Goal: Task Accomplishment & Management: Manage account settings

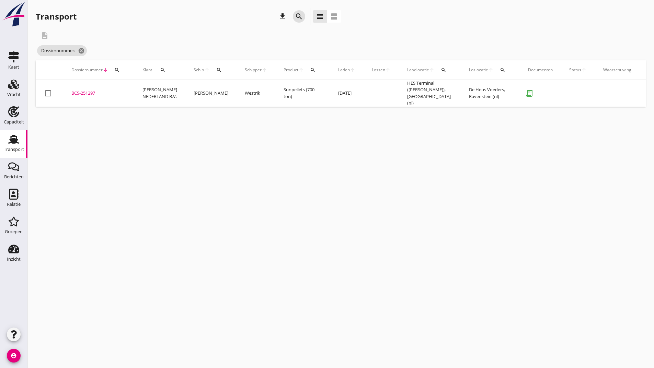
click at [299, 18] on icon "search" at bounding box center [299, 16] width 8 height 8
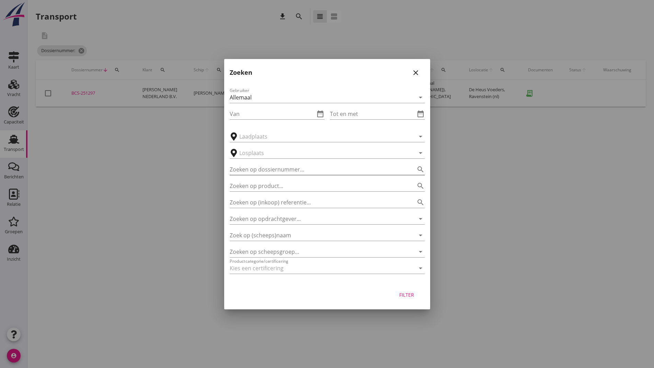
click at [276, 168] on input "Zoeken op dossiernummer..." at bounding box center [318, 169] width 176 height 11
type input "251299"
click at [402, 296] on div "Filter" at bounding box center [406, 295] width 19 height 7
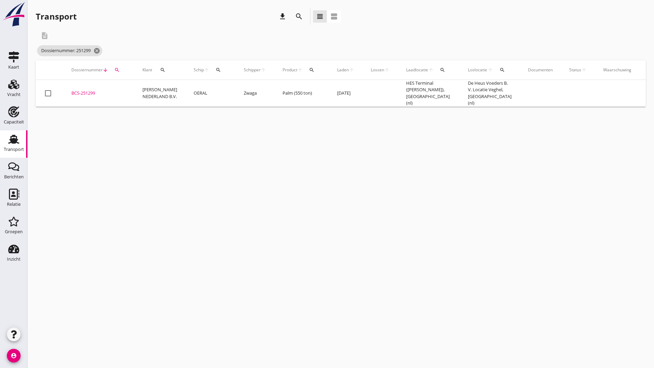
drag, startPoint x: 93, startPoint y: 90, endPoint x: 101, endPoint y: 100, distance: 12.4
click at [93, 92] on div "BCS-251299" at bounding box center [98, 93] width 55 height 7
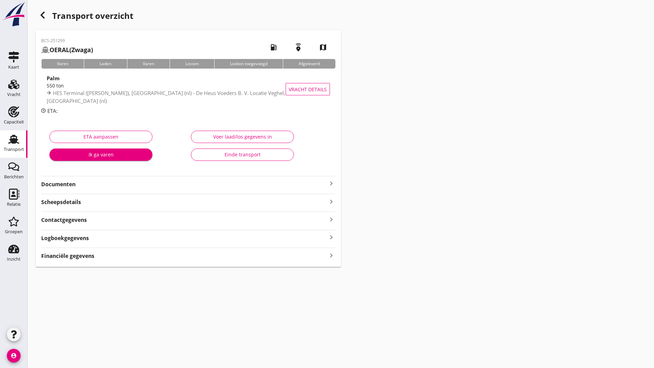
drag, startPoint x: 66, startPoint y: 180, endPoint x: 68, endPoint y: 190, distance: 10.3
click at [67, 187] on div "Documenten keyboard_arrow_right" at bounding box center [188, 183] width 294 height 9
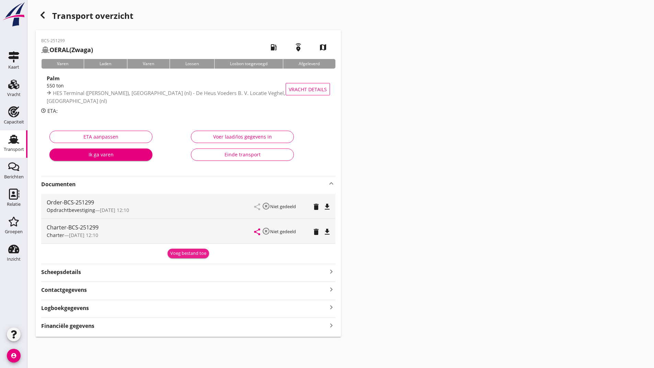
drag, startPoint x: 186, startPoint y: 251, endPoint x: 181, endPoint y: 260, distance: 10.3
click at [184, 255] on div "Voeg bestand toe" at bounding box center [188, 253] width 36 height 7
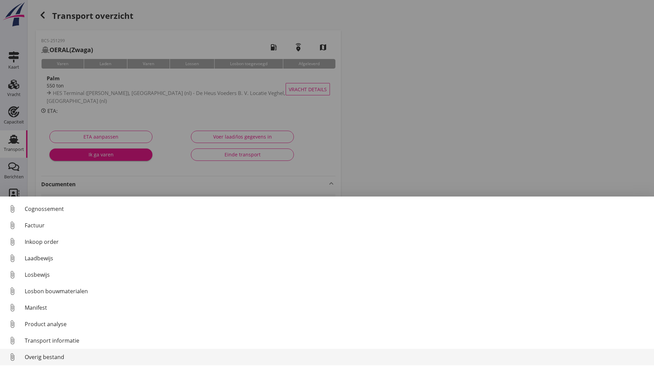
scroll to position [48, 0]
click at [66, 357] on div "Overig bestand" at bounding box center [337, 357] width 624 height 8
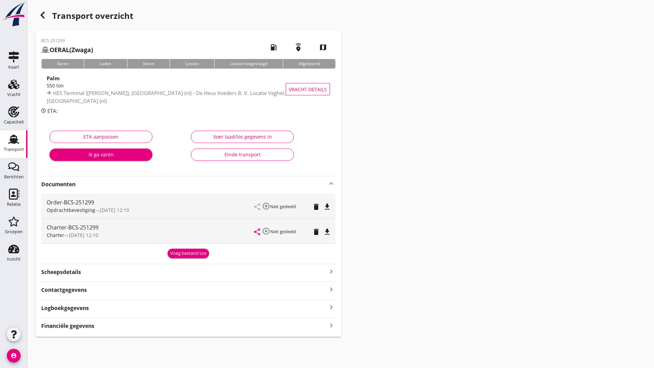
click at [188, 250] on button "Voeg bestand toe" at bounding box center [189, 254] width 42 height 10
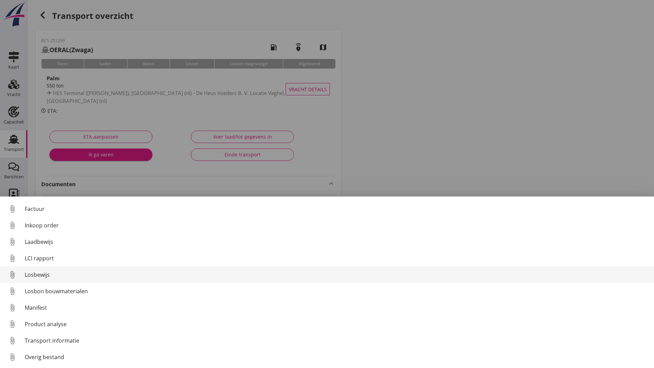
click at [38, 273] on div "Losbewijs" at bounding box center [337, 275] width 624 height 8
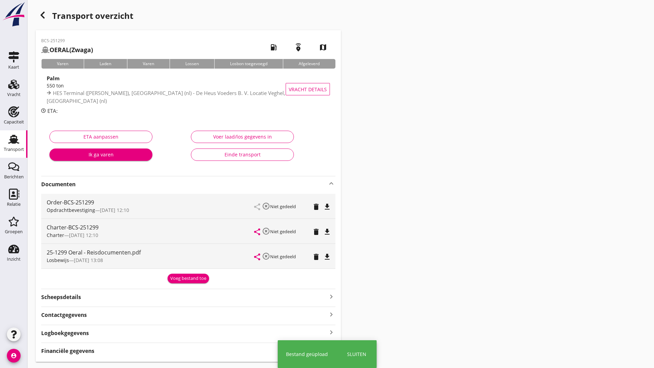
click at [180, 277] on div "Voeg bestand toe" at bounding box center [188, 278] width 36 height 7
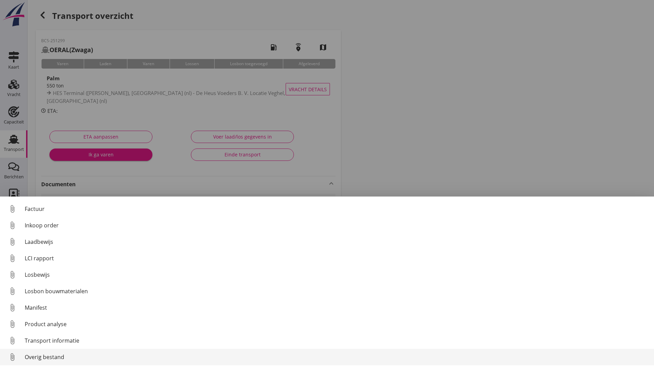
click at [52, 354] on div "Overig bestand" at bounding box center [337, 357] width 624 height 8
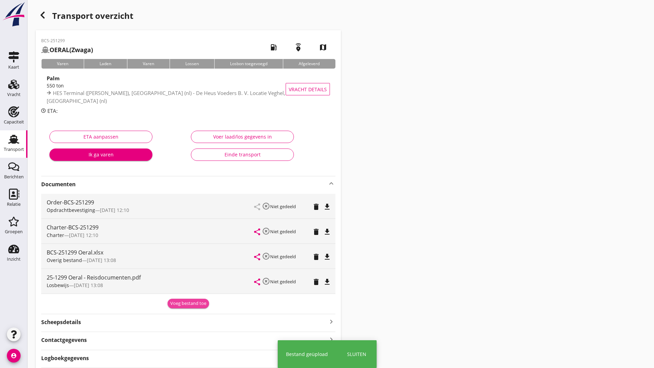
click at [185, 300] on button "Voeg bestand toe" at bounding box center [189, 304] width 42 height 10
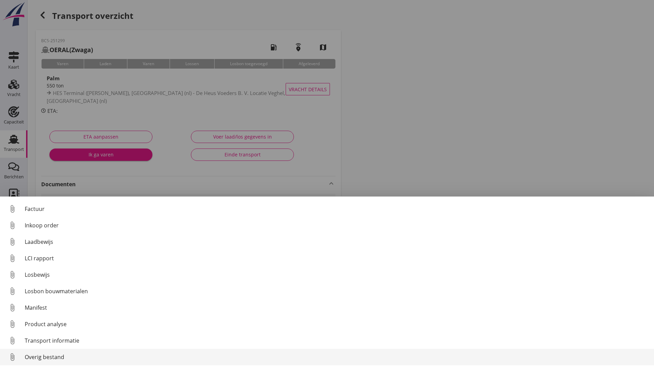
click at [58, 359] on div "Overig bestand" at bounding box center [337, 357] width 624 height 8
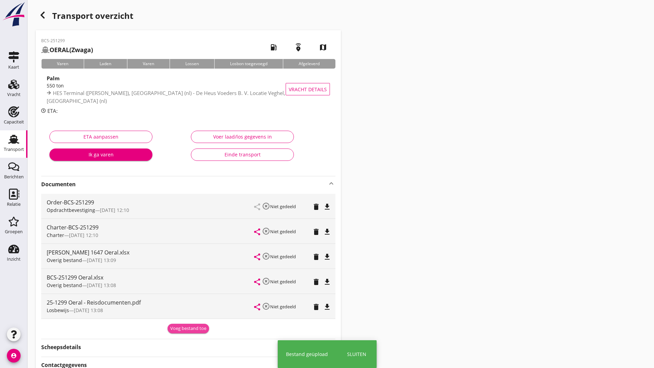
click at [180, 327] on div "Voeg bestand toe" at bounding box center [188, 329] width 36 height 7
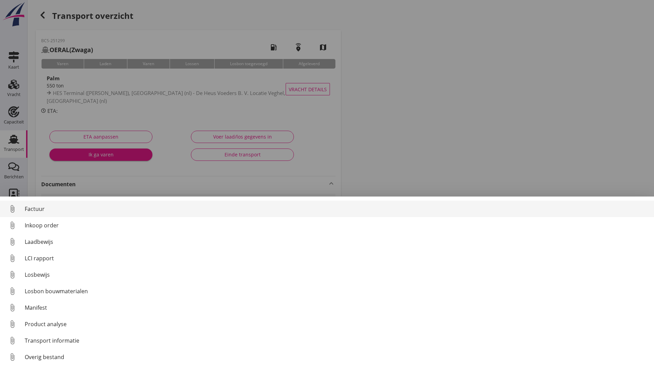
click at [34, 209] on div "Factuur" at bounding box center [337, 209] width 624 height 8
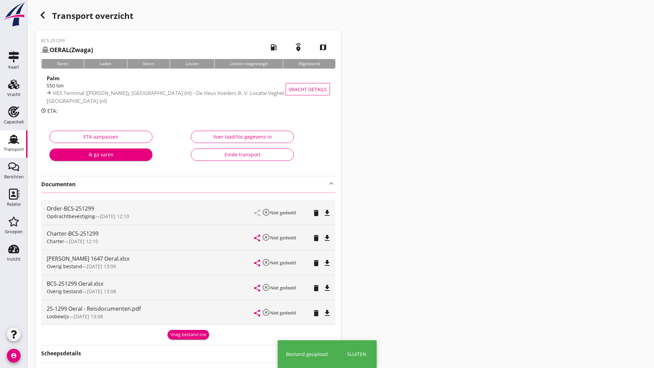
click at [43, 18] on use "button" at bounding box center [43, 15] width 4 height 7
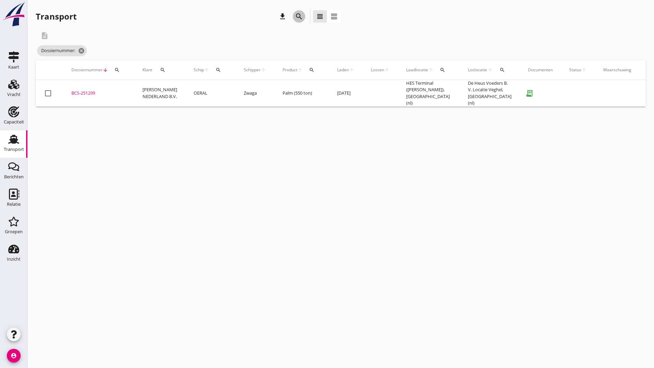
click at [294, 16] on div "search" at bounding box center [299, 16] width 12 height 8
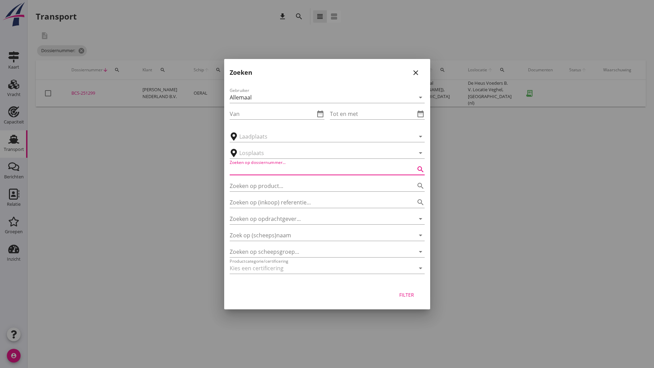
click at [246, 170] on input "Zoeken op dossiernummer..." at bounding box center [318, 169] width 176 height 11
type input "251301"
click at [406, 295] on div "Filter" at bounding box center [406, 295] width 19 height 7
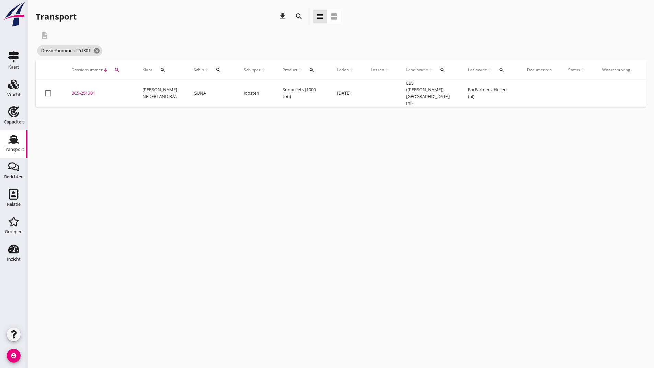
click at [79, 91] on div "BCS-251301" at bounding box center [98, 93] width 55 height 7
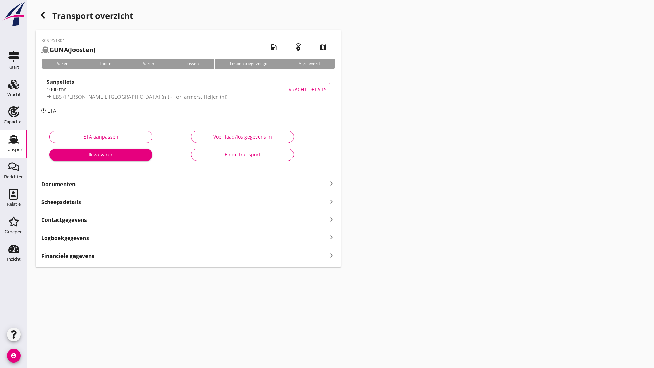
drag, startPoint x: 72, startPoint y: 185, endPoint x: 77, endPoint y: 190, distance: 7.8
click at [73, 187] on strong "Documenten" at bounding box center [184, 185] width 286 height 8
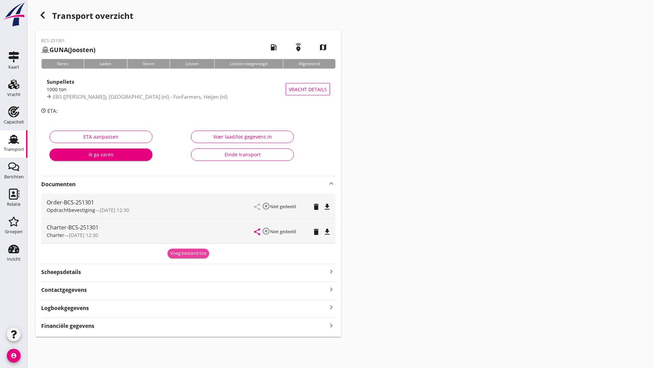
click at [183, 253] on div "Voeg bestand toe" at bounding box center [188, 253] width 36 height 7
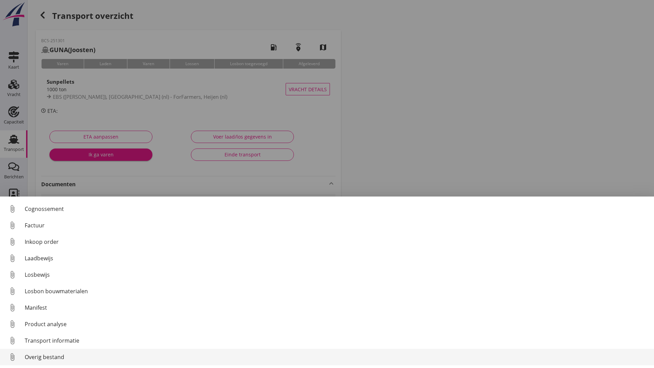
scroll to position [48, 0]
click at [66, 355] on div "Overig bestand" at bounding box center [337, 357] width 624 height 8
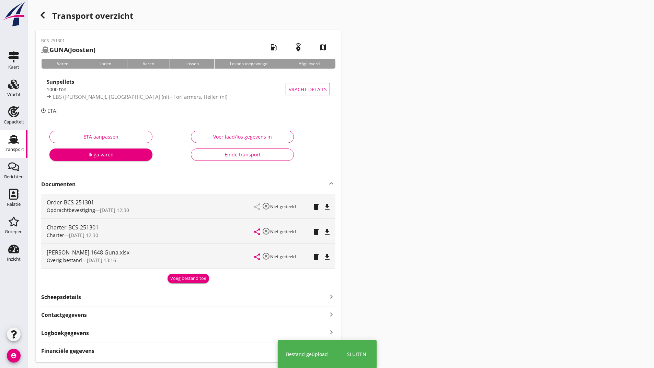
click at [178, 280] on div "Voeg bestand toe" at bounding box center [188, 278] width 36 height 7
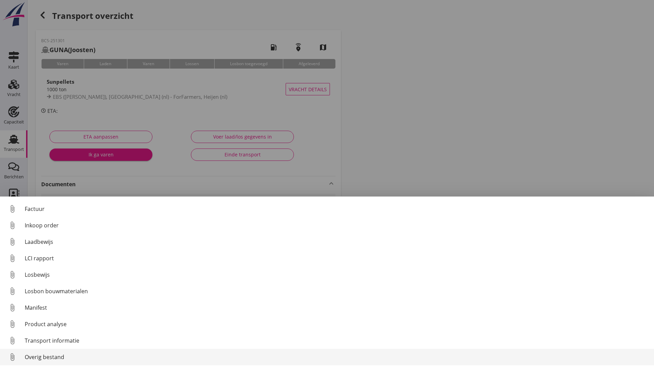
click at [60, 357] on div "Overig bestand" at bounding box center [337, 357] width 624 height 8
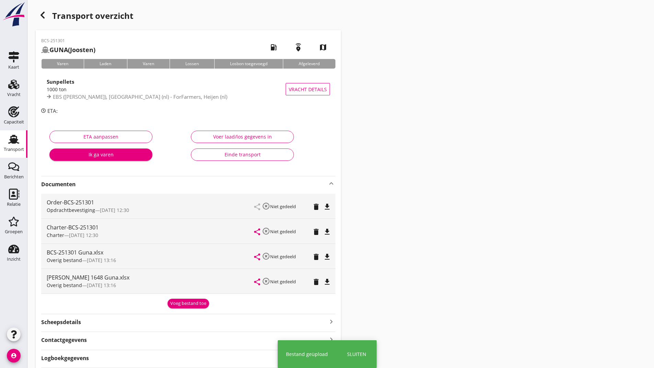
click at [183, 303] on button "Voeg bestand toe" at bounding box center [189, 304] width 42 height 10
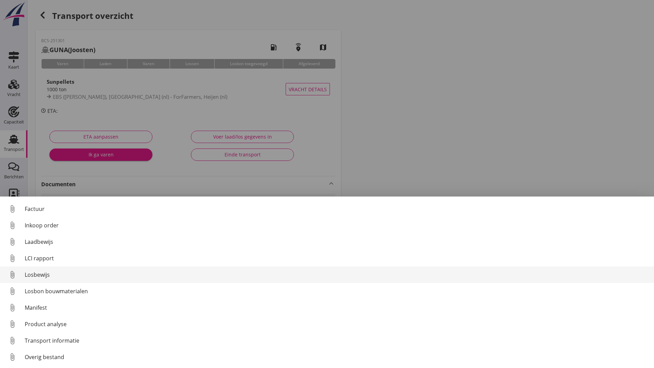
click at [41, 277] on div "Losbewijs" at bounding box center [337, 275] width 624 height 8
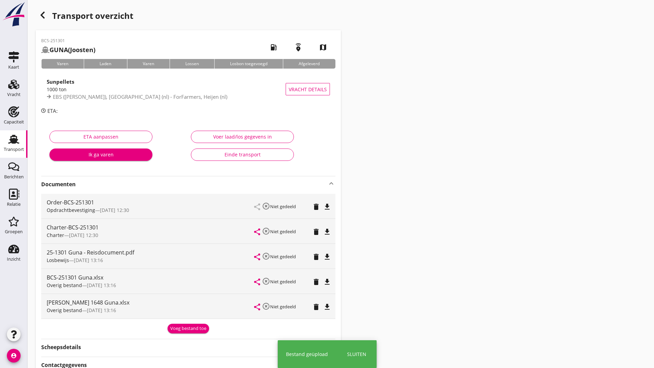
click at [178, 328] on div "Voeg bestand toe" at bounding box center [188, 329] width 36 height 7
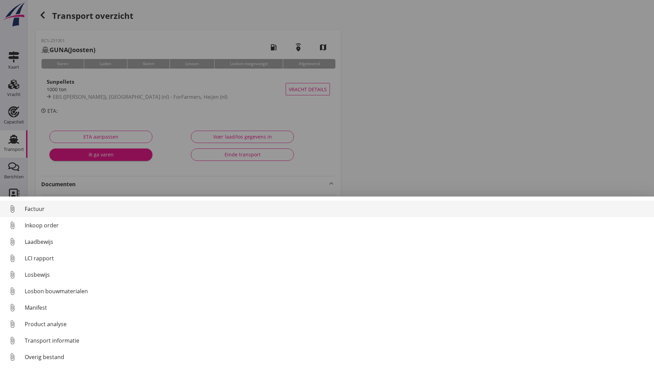
click at [39, 210] on div "Factuur" at bounding box center [337, 209] width 624 height 8
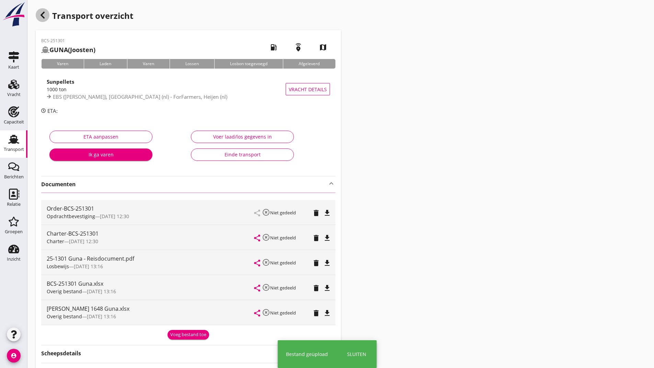
click at [40, 14] on icon "button" at bounding box center [42, 15] width 8 height 8
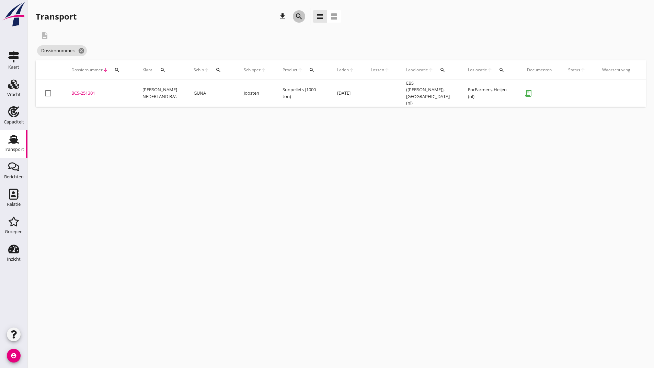
click at [301, 18] on icon "search" at bounding box center [299, 16] width 8 height 8
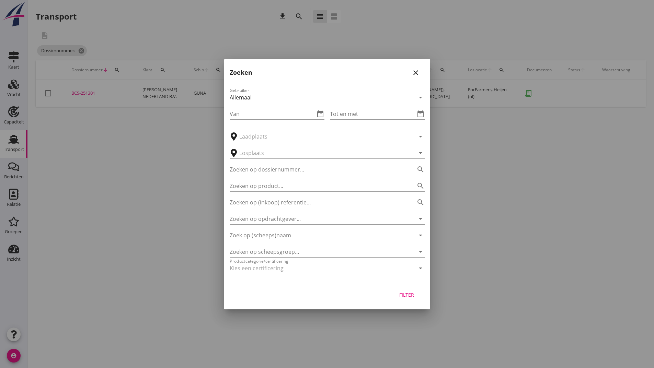
click at [247, 169] on input "Zoeken op dossiernummer..." at bounding box center [318, 169] width 176 height 11
type input "251303"
click at [405, 295] on div "Filter" at bounding box center [406, 295] width 19 height 7
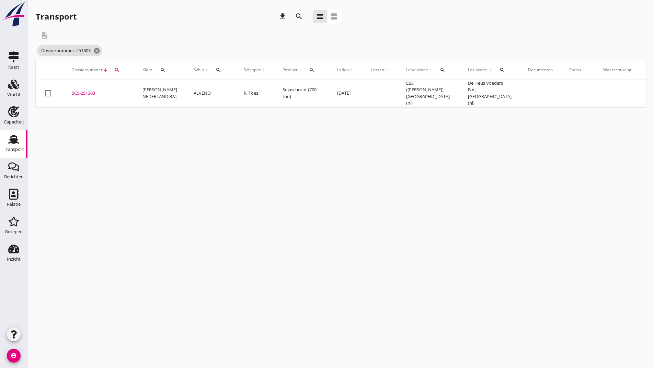
click at [90, 92] on div "BCS-251303" at bounding box center [98, 93] width 55 height 7
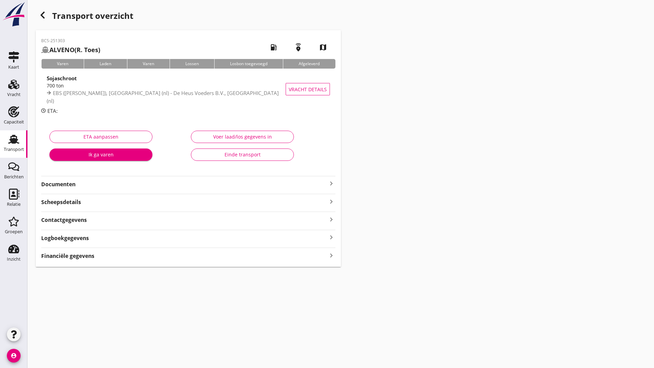
click at [66, 185] on strong "Documenten" at bounding box center [184, 185] width 286 height 8
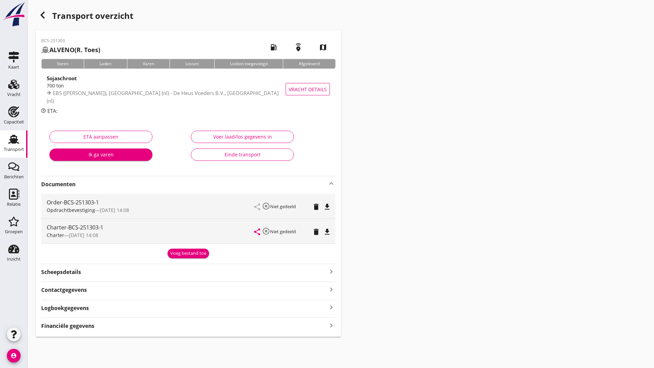
click at [203, 254] on div "Voeg bestand toe" at bounding box center [188, 253] width 36 height 7
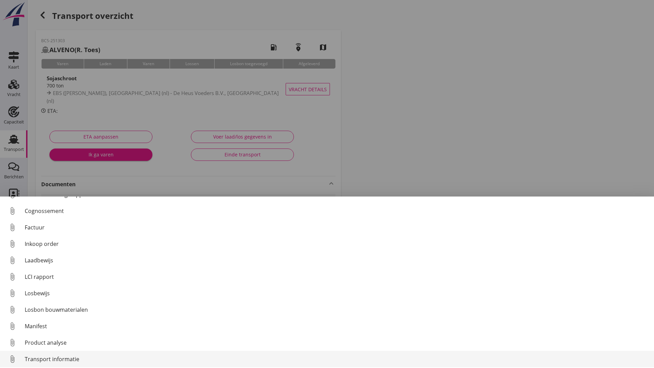
scroll to position [48, 0]
click at [57, 357] on div "Overig bestand" at bounding box center [337, 357] width 624 height 8
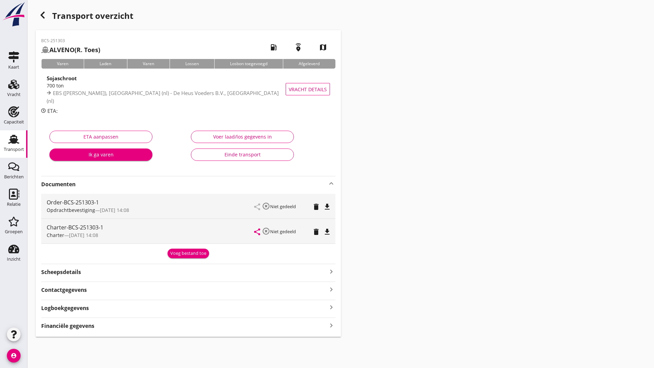
click at [197, 255] on div "Voeg bestand toe" at bounding box center [188, 253] width 36 height 7
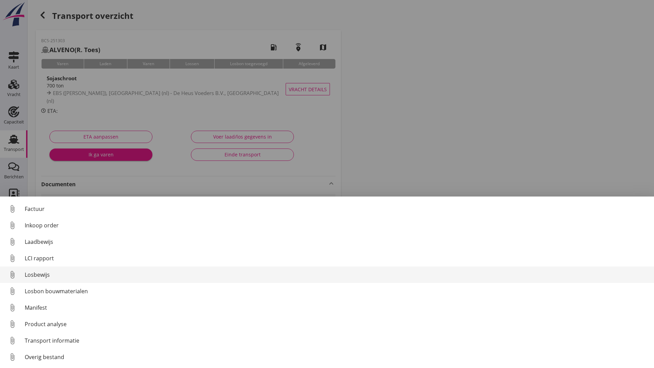
click at [47, 276] on div "Losbewijs" at bounding box center [337, 275] width 624 height 8
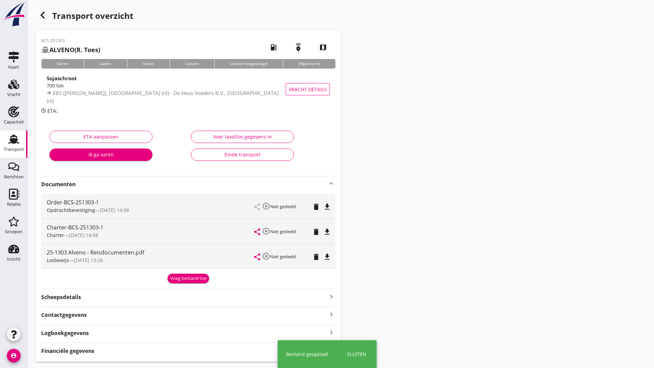
click at [177, 275] on div "Voeg bestand toe" at bounding box center [188, 278] width 36 height 7
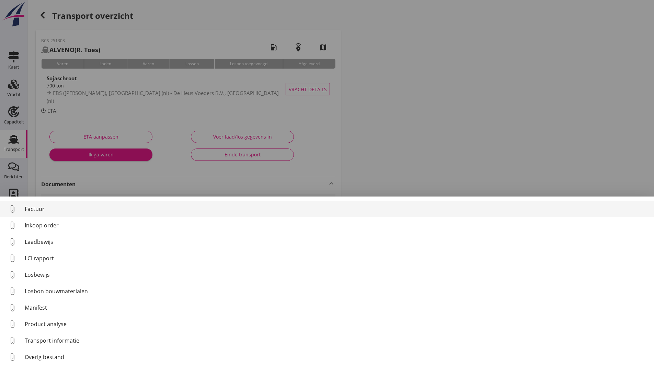
click at [36, 210] on div "Factuur" at bounding box center [337, 209] width 624 height 8
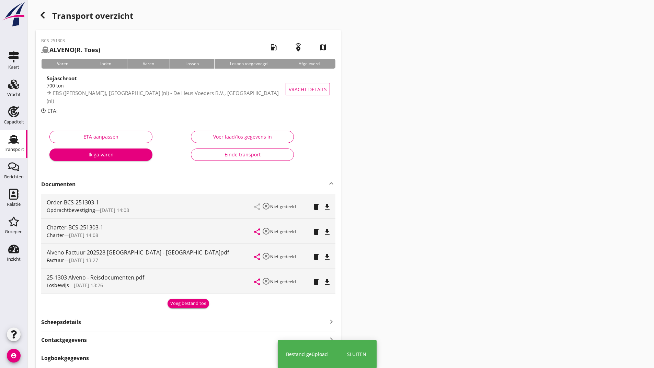
click at [176, 306] on div "Voeg bestand toe" at bounding box center [188, 303] width 36 height 7
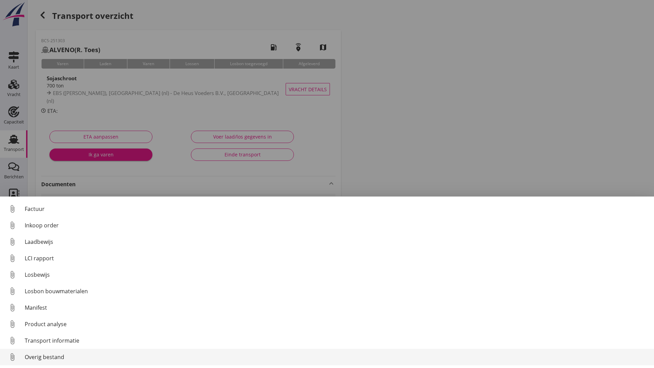
click at [65, 358] on div "Overig bestand" at bounding box center [337, 357] width 624 height 8
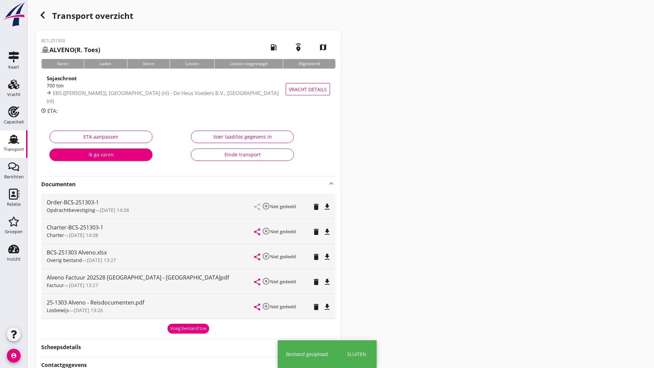
click at [176, 332] on div "Voeg bestand toe" at bounding box center [188, 329] width 36 height 7
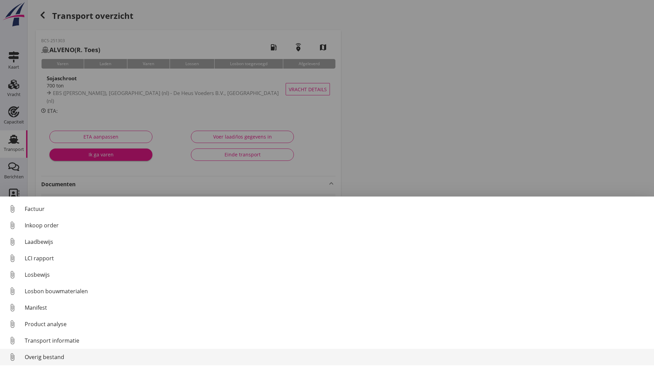
click at [54, 355] on div "Overig bestand" at bounding box center [337, 357] width 624 height 8
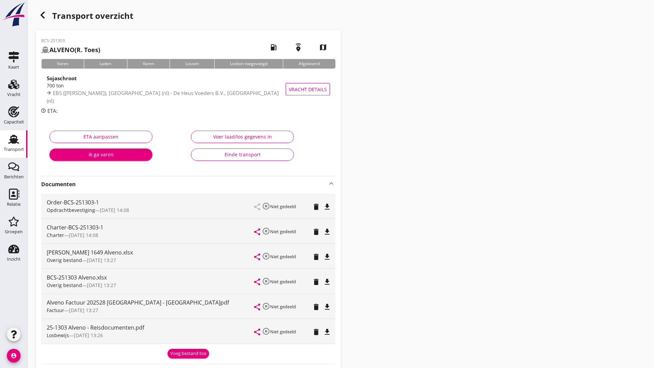
click at [41, 13] on icon "button" at bounding box center [42, 15] width 8 height 8
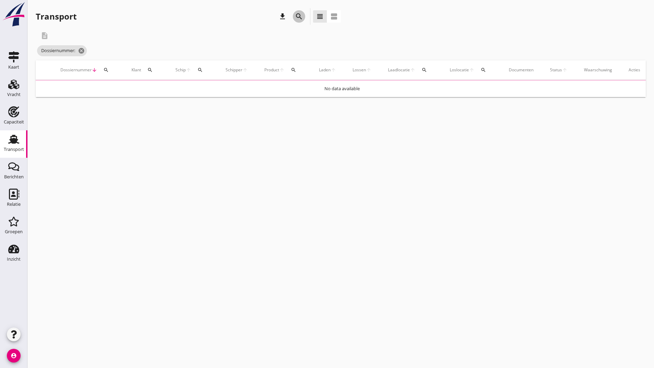
click at [294, 14] on button "search" at bounding box center [299, 16] width 12 height 12
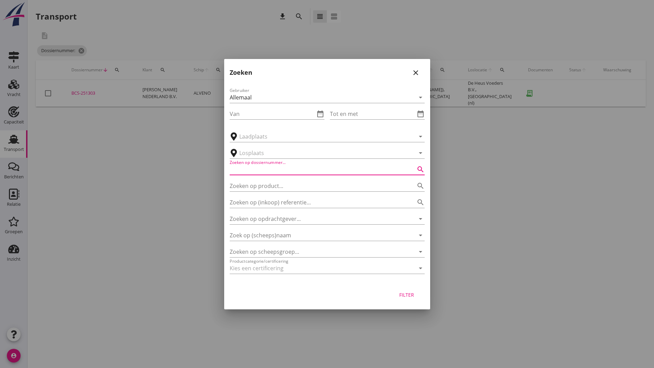
click at [257, 169] on input "Zoeken op dossiernummer..." at bounding box center [318, 169] width 176 height 11
type input "251304"
click at [403, 294] on div "Filter" at bounding box center [406, 295] width 19 height 7
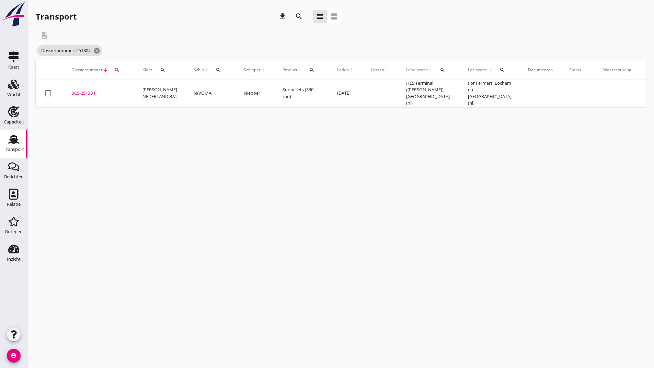
drag, startPoint x: 88, startPoint y: 91, endPoint x: 107, endPoint y: 124, distance: 38.0
click at [88, 91] on div "BCS-251304" at bounding box center [98, 93] width 55 height 7
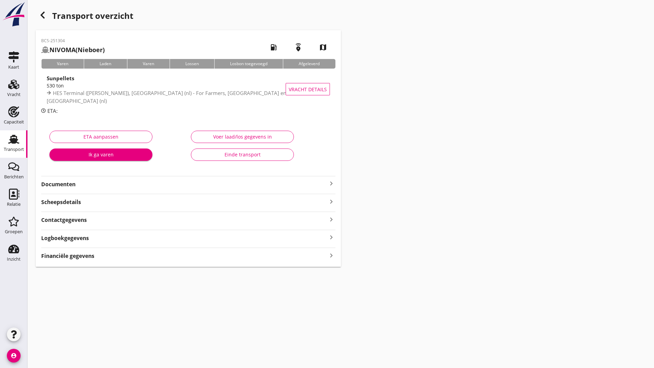
click at [72, 186] on strong "Documenten" at bounding box center [184, 185] width 286 height 8
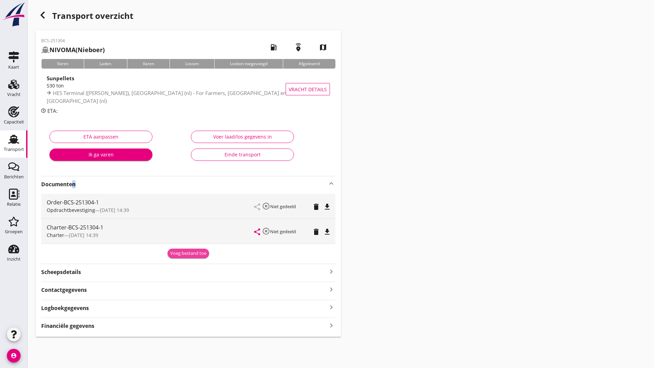
click at [182, 252] on div "Voeg bestand toe" at bounding box center [188, 253] width 36 height 7
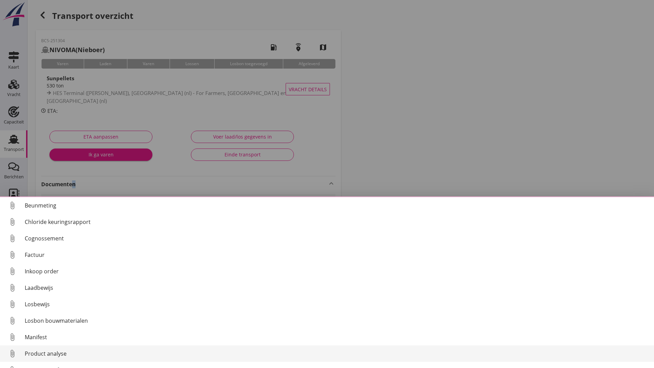
scroll to position [48, 0]
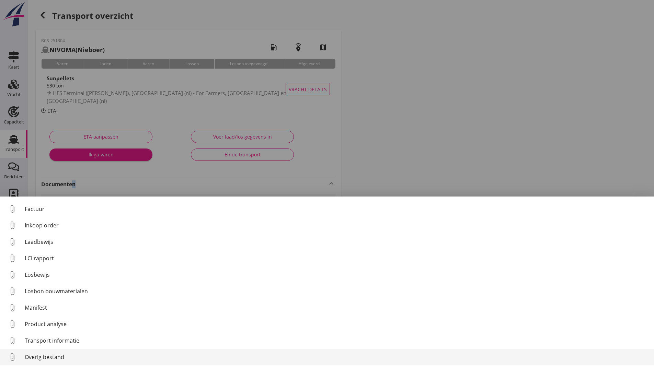
click at [56, 359] on div "Overig bestand" at bounding box center [337, 357] width 624 height 8
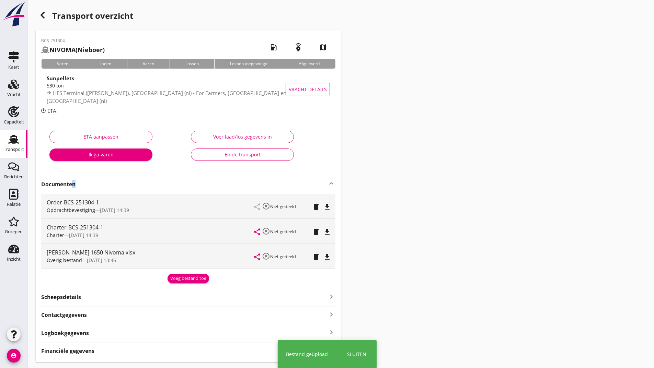
click at [179, 280] on div "Voeg bestand toe" at bounding box center [188, 278] width 36 height 7
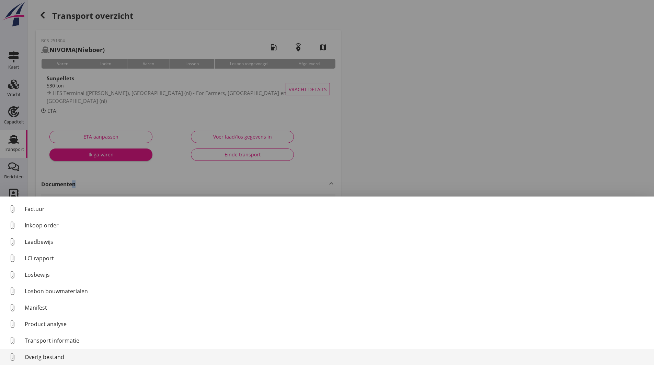
click at [38, 357] on div "Overig bestand" at bounding box center [337, 357] width 624 height 8
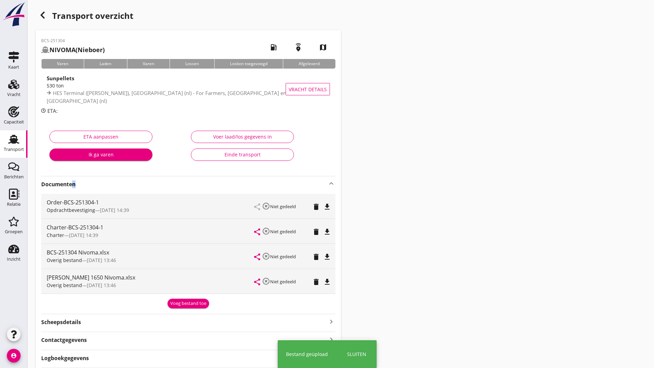
click at [189, 305] on div "Voeg bestand toe" at bounding box center [188, 303] width 36 height 7
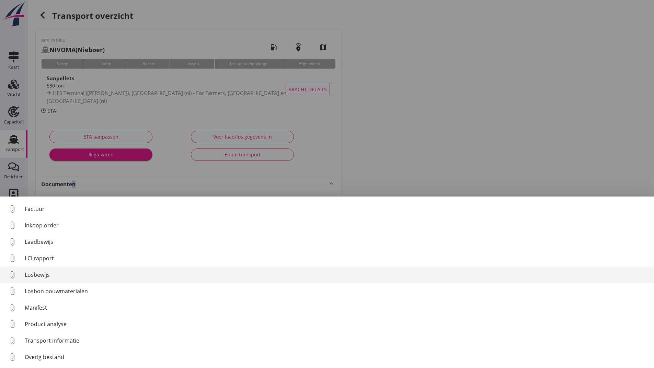
click at [37, 274] on div "Losbewijs" at bounding box center [337, 275] width 624 height 8
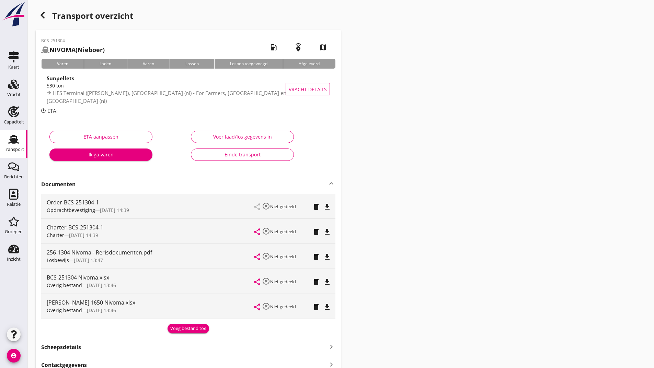
click at [79, 261] on span "[DATE] 13:47" at bounding box center [88, 260] width 29 height 7
click at [109, 255] on div "256-1304 Nivoma - Rerisdocumenten.pdf" at bounding box center [151, 253] width 208 height 8
click at [319, 257] on icon "delete" at bounding box center [316, 257] width 8 height 8
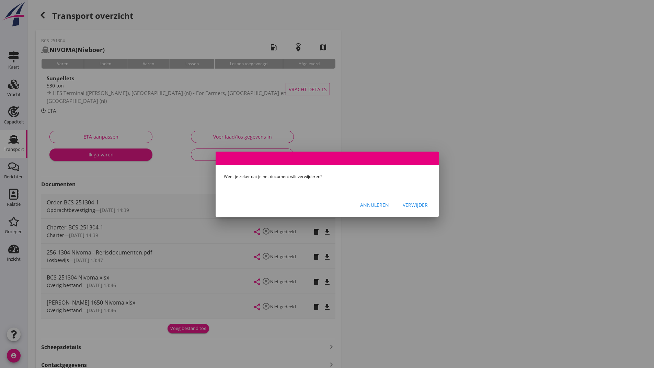
click at [411, 205] on div "Verwijder" at bounding box center [415, 205] width 25 height 7
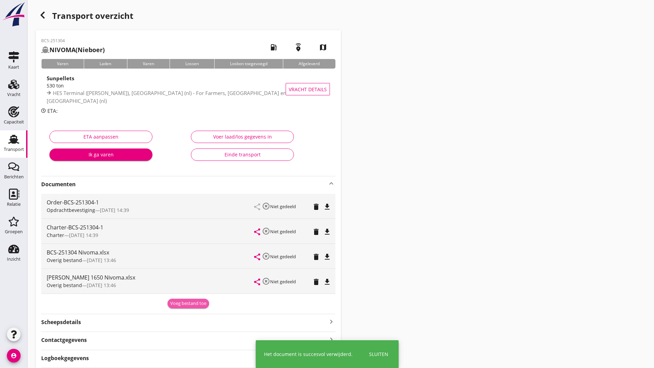
drag, startPoint x: 179, startPoint y: 306, endPoint x: 126, endPoint y: 317, distance: 53.9
click at [179, 306] on div "Voeg bestand toe" at bounding box center [188, 303] width 36 height 7
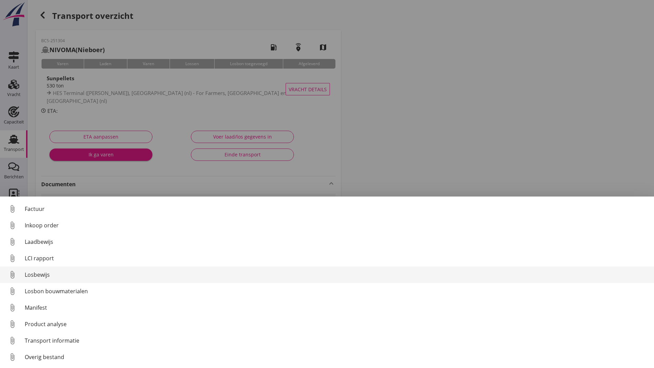
click at [45, 274] on div "Losbewijs" at bounding box center [337, 275] width 624 height 8
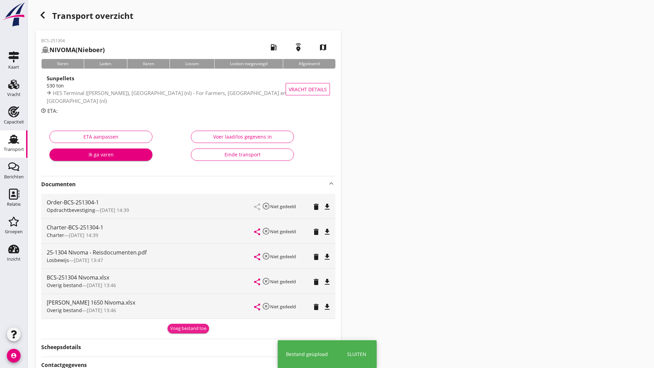
click at [177, 328] on div "Voeg bestand toe" at bounding box center [188, 329] width 36 height 7
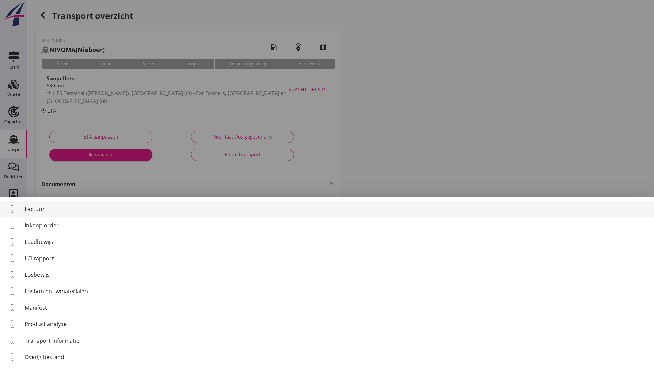
click at [41, 210] on div "Factuur" at bounding box center [337, 209] width 624 height 8
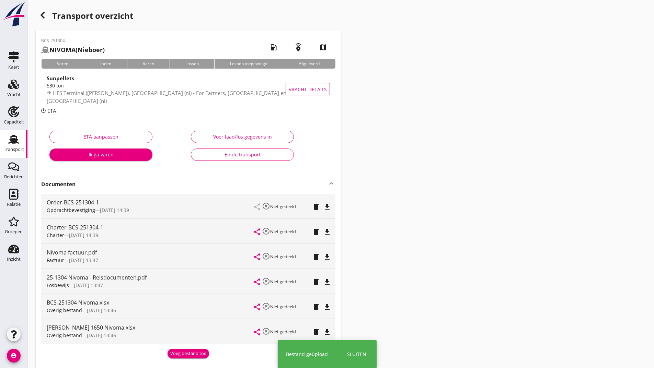
click at [42, 16] on use "button" at bounding box center [43, 15] width 4 height 7
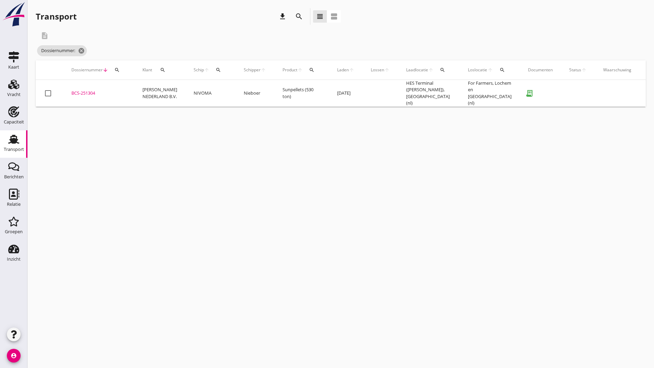
click at [300, 16] on icon "search" at bounding box center [299, 16] width 8 height 8
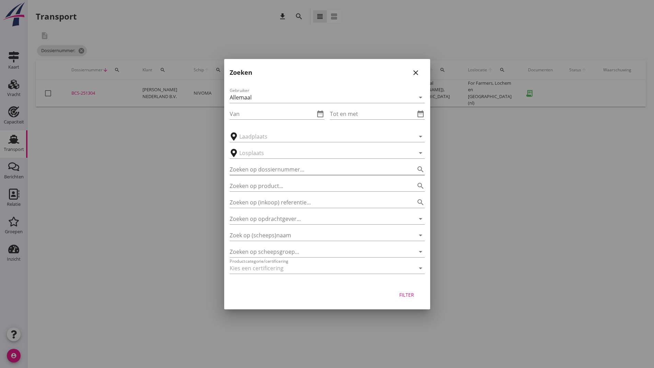
click at [264, 171] on input "Zoeken op dossiernummer..." at bounding box center [318, 169] width 176 height 11
type input "251285"
click at [408, 298] on div "Filter" at bounding box center [406, 295] width 19 height 7
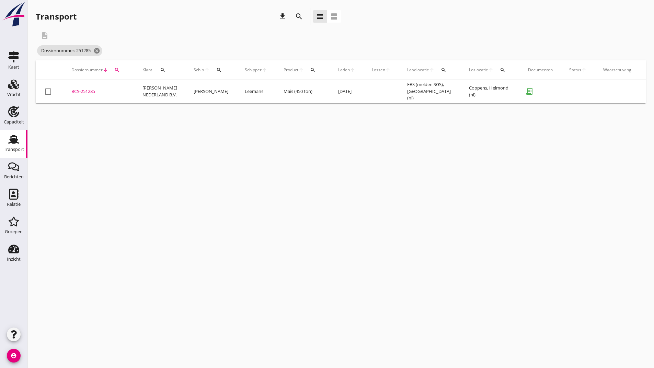
click at [88, 92] on div "BCS-251285" at bounding box center [98, 91] width 55 height 7
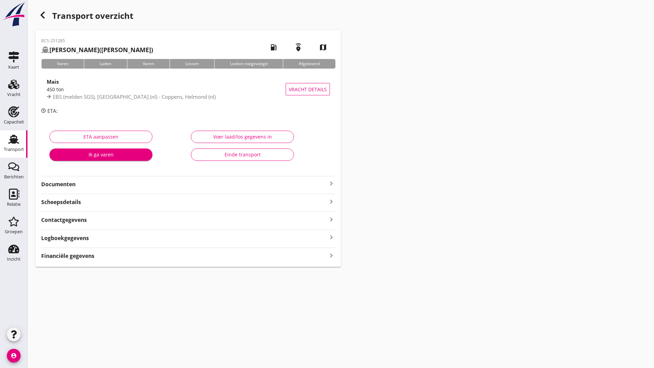
click at [72, 182] on strong "Documenten" at bounding box center [184, 185] width 286 height 8
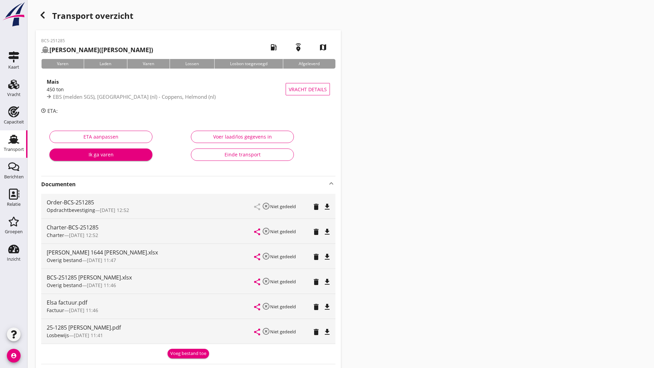
click at [317, 258] on icon "delete" at bounding box center [316, 257] width 8 height 8
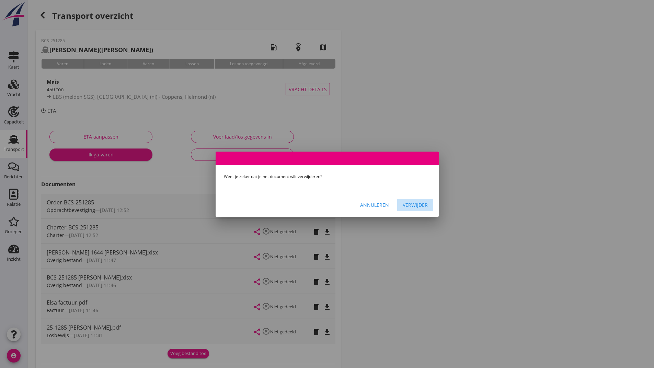
click at [416, 206] on div "Verwijder" at bounding box center [415, 205] width 25 height 7
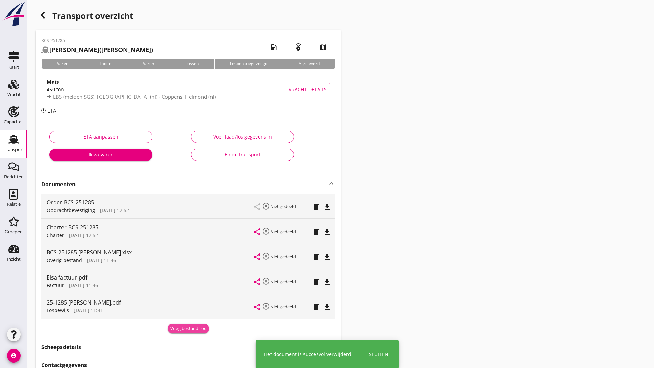
click at [190, 332] on button "Voeg bestand toe" at bounding box center [189, 329] width 42 height 10
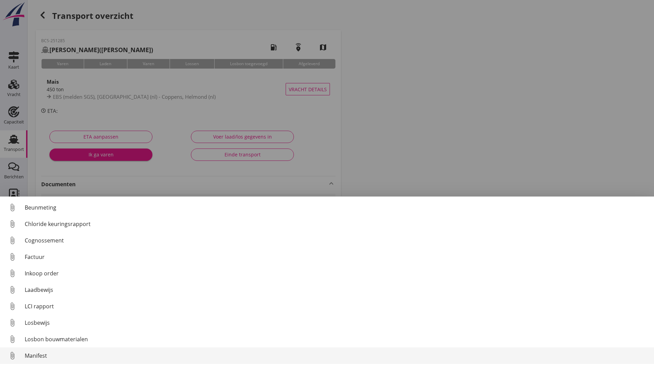
scroll to position [48, 0]
click at [48, 360] on div "Overig bestand" at bounding box center [337, 357] width 624 height 8
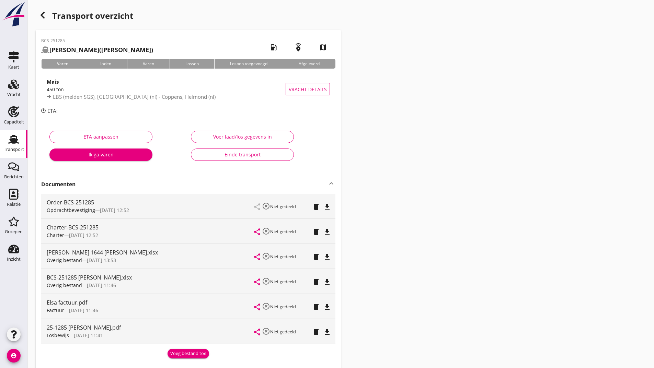
click at [39, 16] on icon "button" at bounding box center [42, 15] width 8 height 8
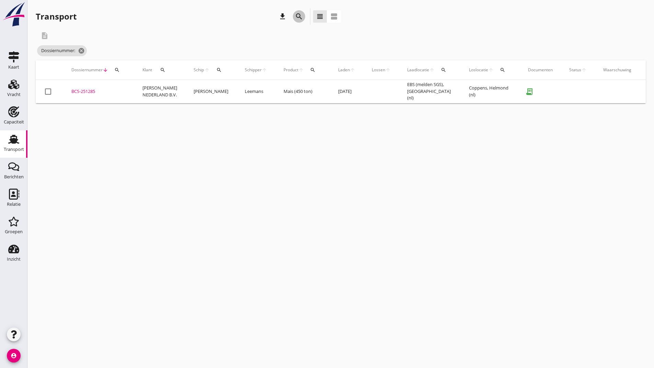
click at [298, 17] on icon "search" at bounding box center [299, 16] width 8 height 8
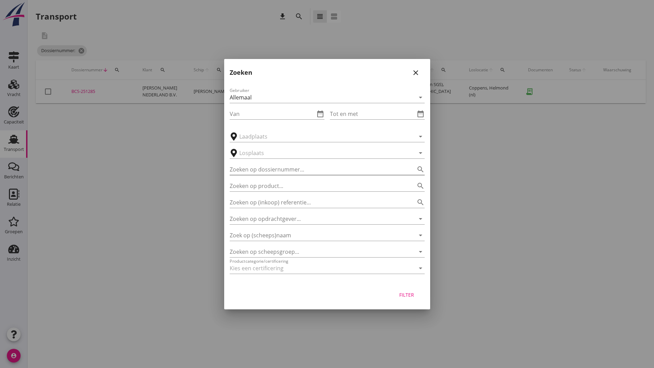
click at [264, 170] on input "Zoeken op dossiernummer..." at bounding box center [318, 169] width 176 height 11
type input "251309"
click at [410, 297] on div "Filter" at bounding box center [406, 295] width 19 height 7
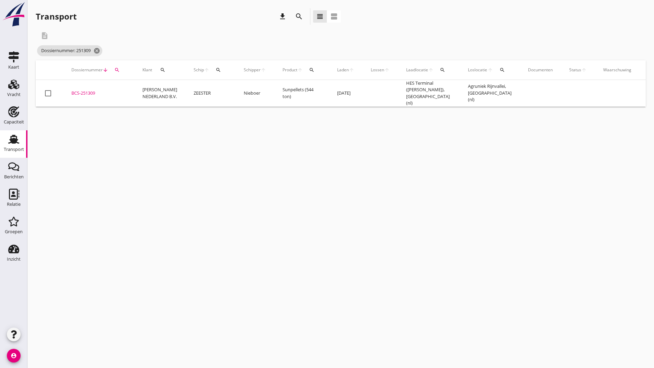
click at [93, 92] on div "BCS-251309" at bounding box center [98, 93] width 55 height 7
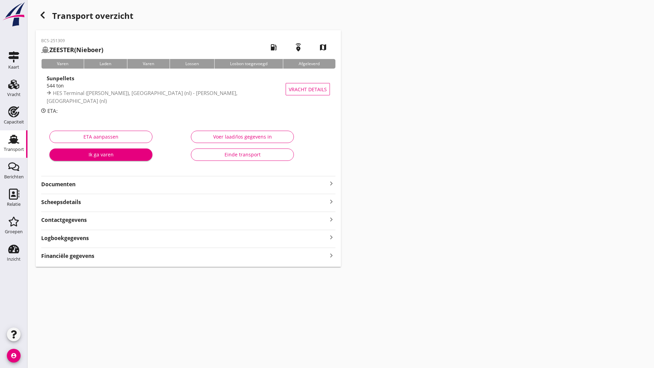
click at [70, 183] on strong "Documenten" at bounding box center [184, 185] width 286 height 8
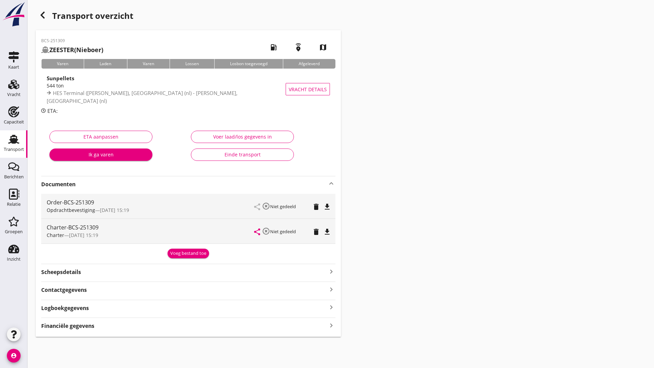
click at [187, 252] on div "Voeg bestand toe" at bounding box center [188, 253] width 36 height 7
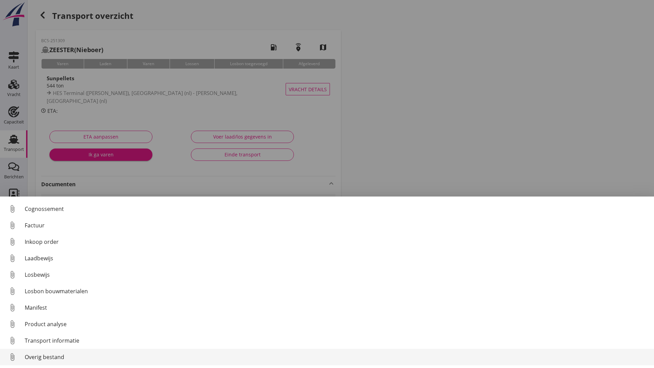
click at [63, 358] on div "Overig bestand" at bounding box center [337, 357] width 624 height 8
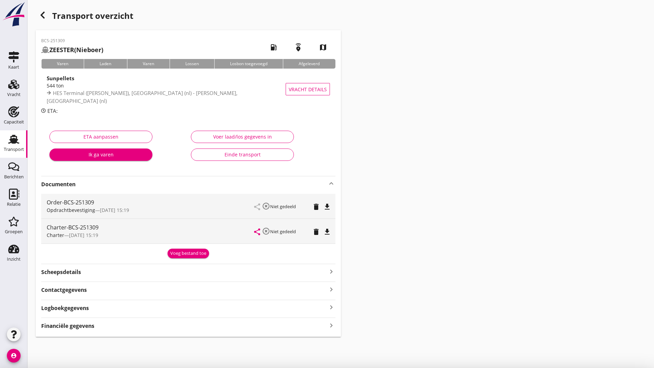
scroll to position [48, 0]
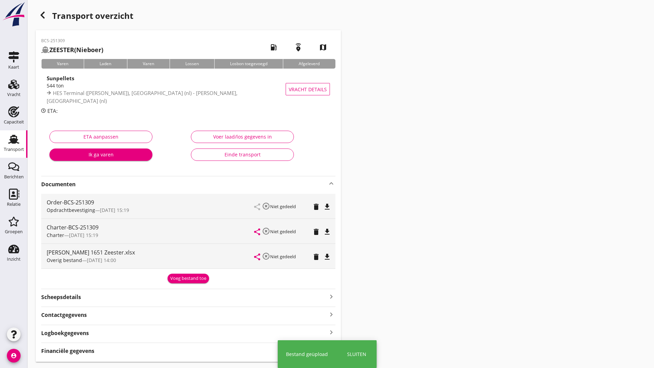
click at [182, 281] on div "Voeg bestand toe" at bounding box center [188, 278] width 36 height 7
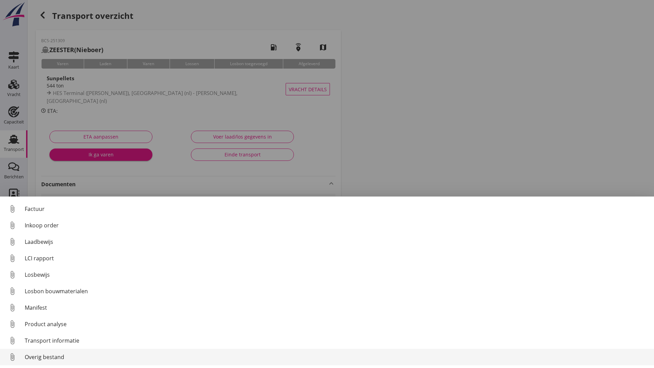
click at [57, 356] on div "Overig bestand" at bounding box center [337, 357] width 624 height 8
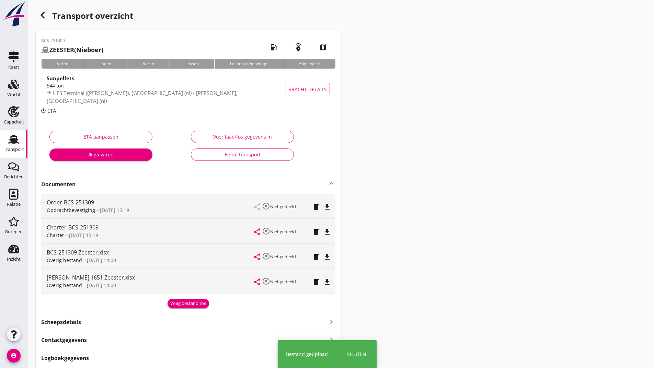
click at [183, 307] on button "Voeg bestand toe" at bounding box center [189, 304] width 42 height 10
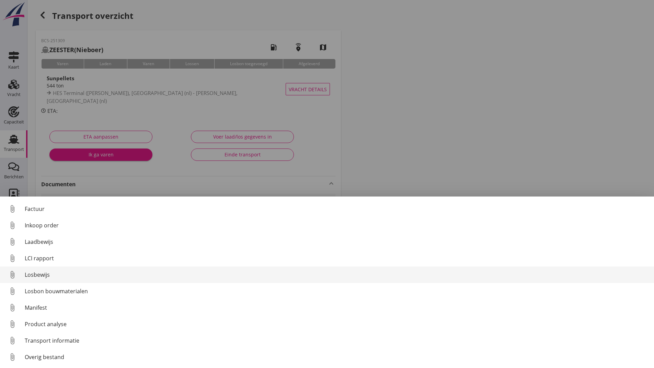
click at [42, 275] on div "Losbewijs" at bounding box center [337, 275] width 624 height 8
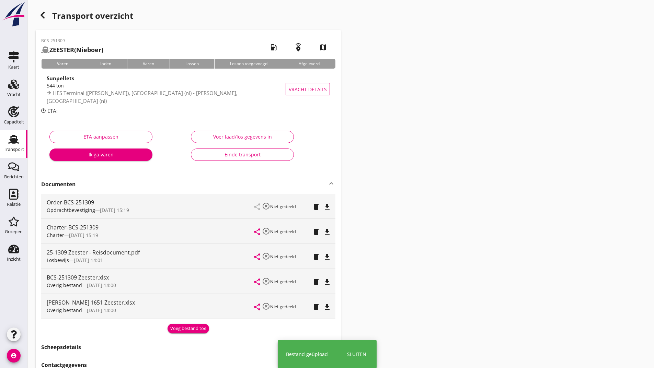
click at [175, 329] on div "Voeg bestand toe" at bounding box center [188, 329] width 36 height 7
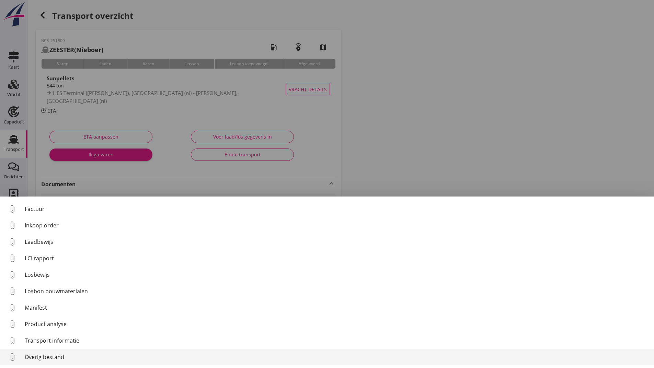
click at [60, 357] on div "Overig bestand" at bounding box center [337, 357] width 624 height 8
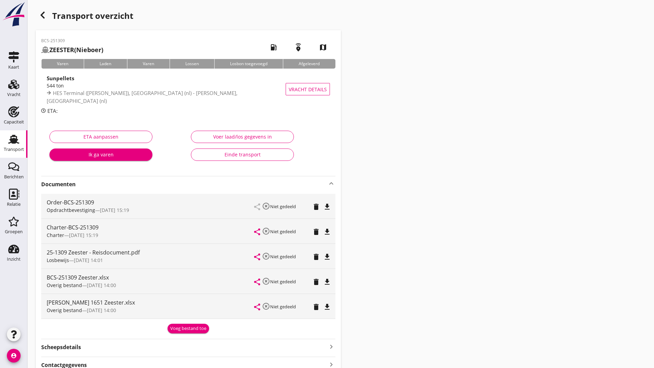
click at [186, 325] on button "Voeg bestand toe" at bounding box center [189, 329] width 42 height 10
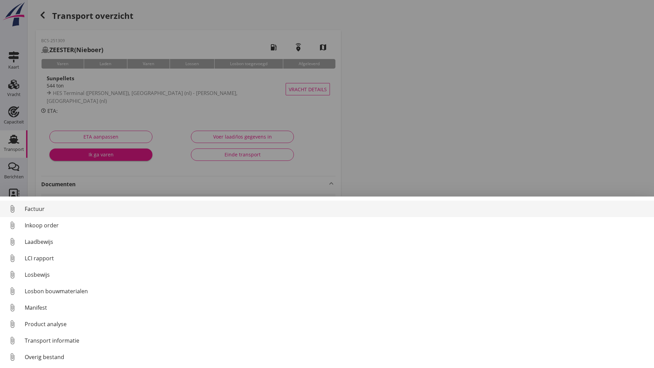
click at [39, 208] on div "Factuur" at bounding box center [337, 209] width 624 height 8
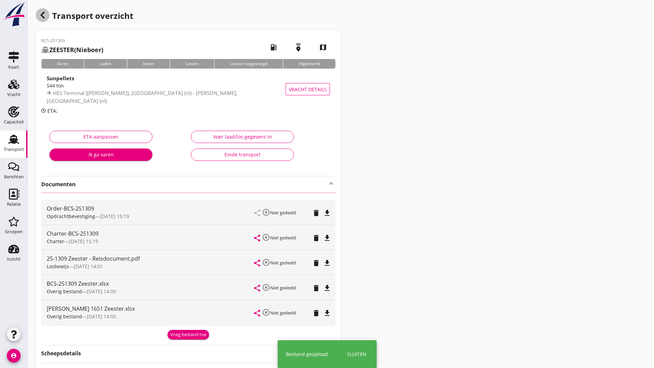
click at [46, 17] on icon "button" at bounding box center [42, 15] width 8 height 8
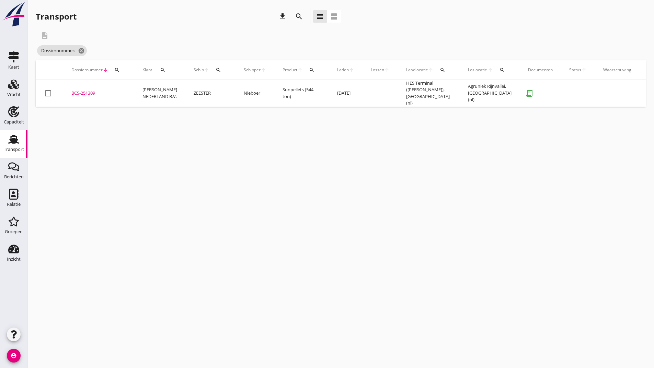
drag, startPoint x: 299, startPoint y: 16, endPoint x: 297, endPoint y: 22, distance: 6.0
click at [299, 18] on icon "search" at bounding box center [299, 16] width 8 height 8
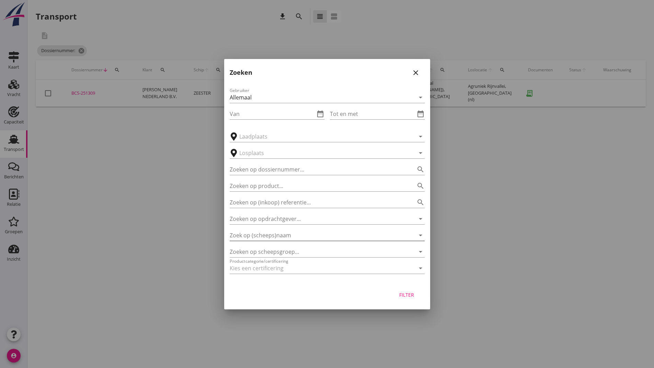
click at [264, 237] on input "Zoek op (scheeps)naam" at bounding box center [318, 235] width 176 height 11
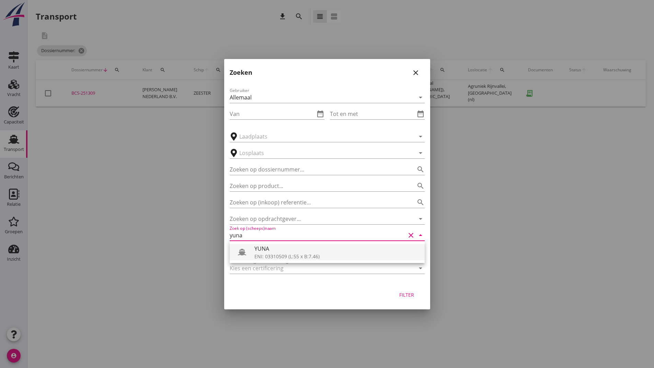
click at [280, 255] on div "ENI: 03310509 (L:55 x B:7.46)" at bounding box center [336, 256] width 165 height 7
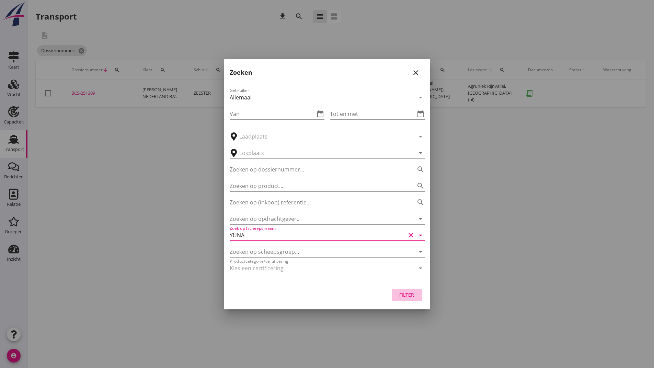
click at [413, 294] on div "Filter" at bounding box center [406, 295] width 19 height 7
type input "YUNA"
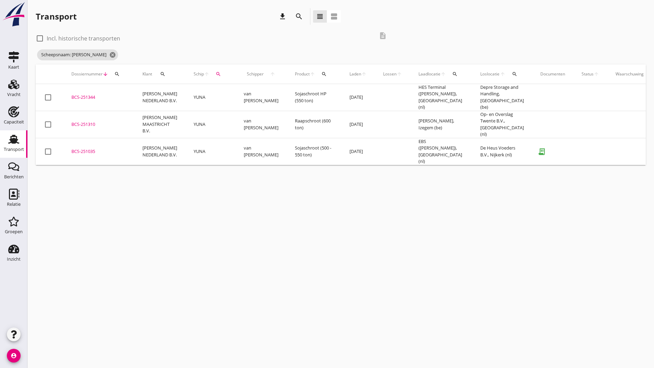
click at [94, 121] on div "BCS-251310" at bounding box center [98, 124] width 55 height 7
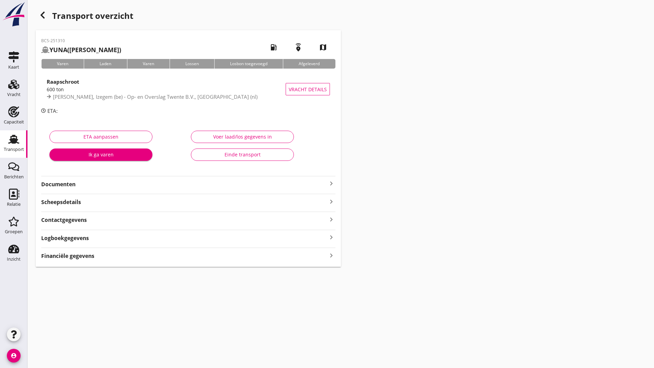
click at [77, 185] on strong "Documenten" at bounding box center [184, 185] width 286 height 8
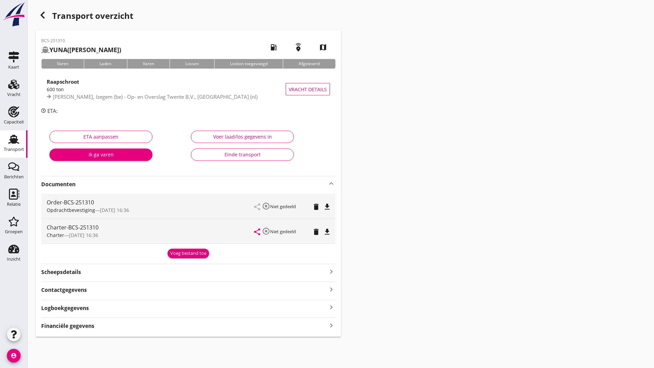
click at [178, 255] on div "Voeg bestand toe" at bounding box center [188, 253] width 36 height 7
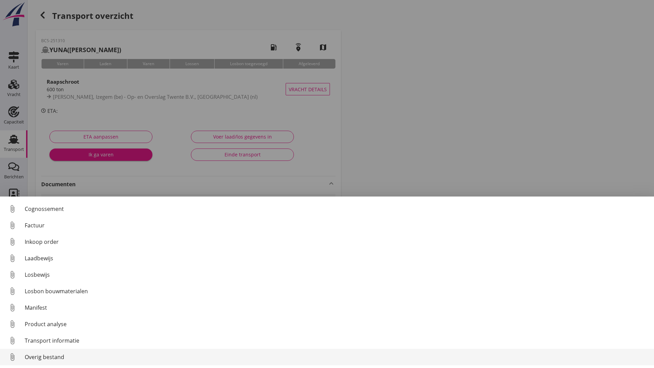
scroll to position [48, 0]
click at [64, 357] on div "Overig bestand" at bounding box center [337, 357] width 624 height 8
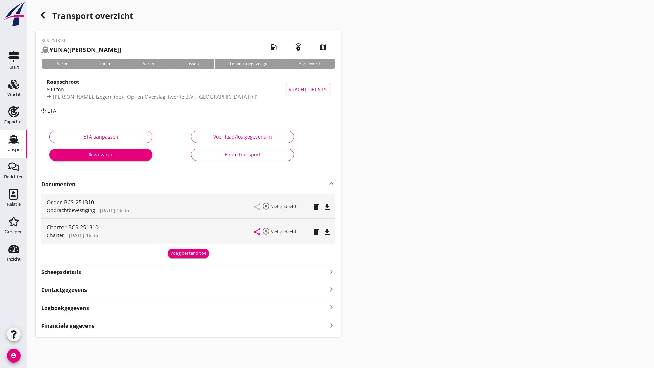
click at [178, 255] on div "Voeg bestand toe" at bounding box center [188, 253] width 36 height 7
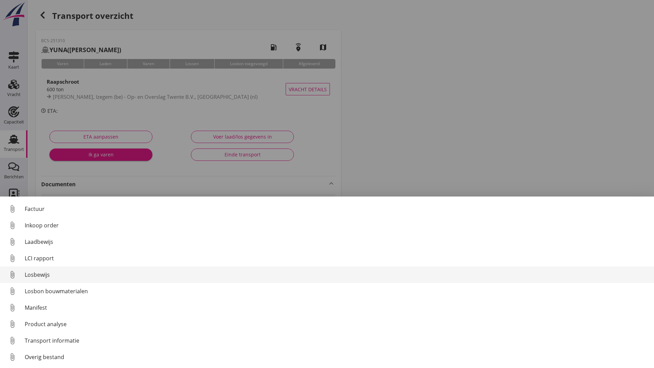
click at [40, 275] on div "Losbewijs" at bounding box center [337, 275] width 624 height 8
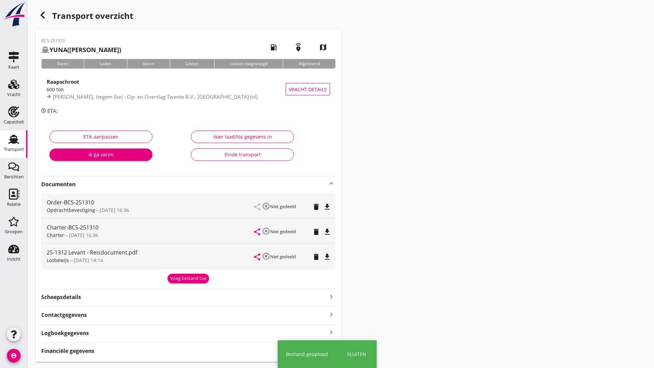
click at [179, 279] on div "Voeg bestand toe" at bounding box center [188, 278] width 36 height 7
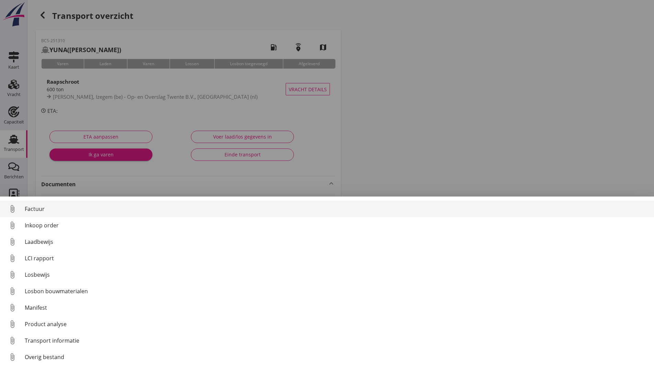
click at [40, 211] on div "Factuur" at bounding box center [337, 209] width 624 height 8
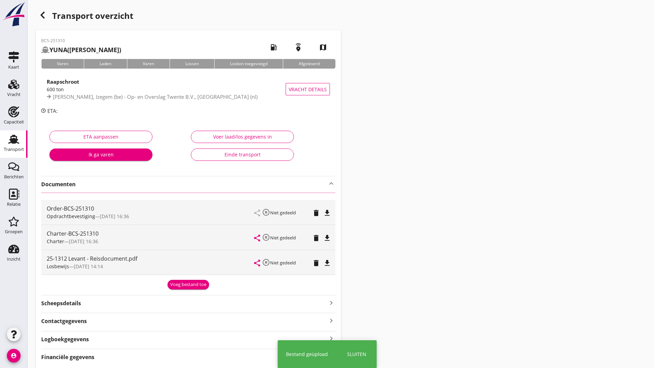
click at [178, 275] on div "25-1312 Levant - Reisdocument.pdf Losbewijs — [DATE] 14:14" at bounding box center [151, 262] width 208 height 25
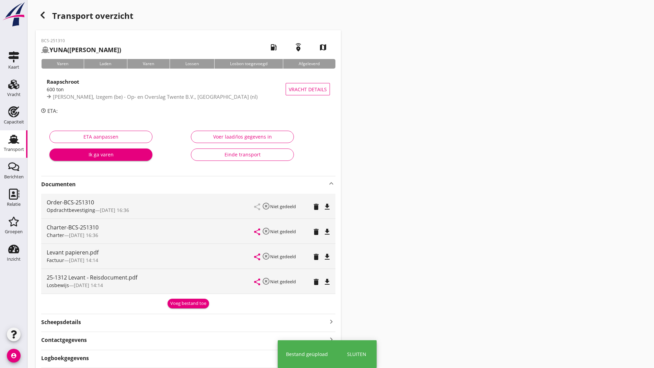
click at [176, 307] on div "Voeg bestand toe" at bounding box center [188, 303] width 36 height 7
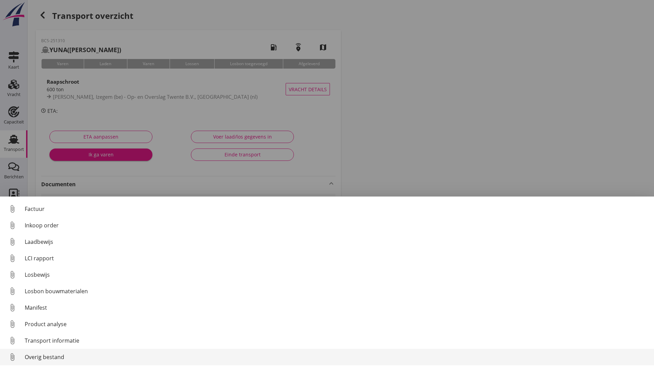
drag, startPoint x: 59, startPoint y: 358, endPoint x: 62, endPoint y: 356, distance: 3.8
click at [62, 356] on div "Overig bestand" at bounding box center [337, 357] width 624 height 8
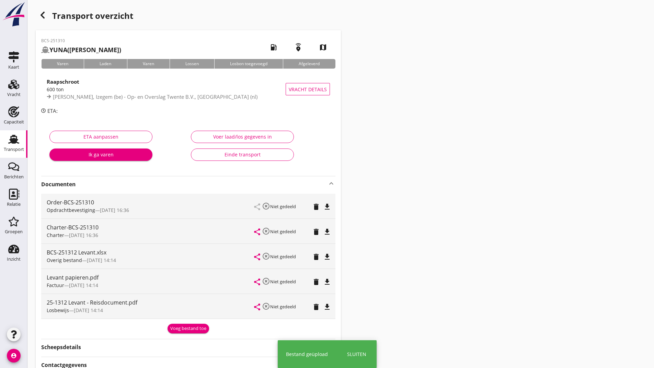
click at [184, 331] on div "Voeg bestand toe" at bounding box center [188, 329] width 36 height 7
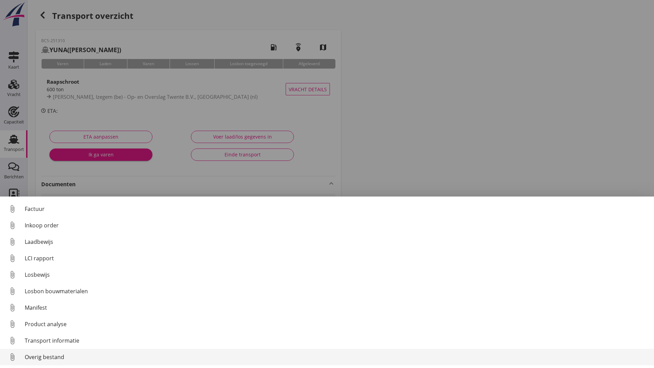
click at [56, 358] on div "Overig bestand" at bounding box center [337, 357] width 624 height 8
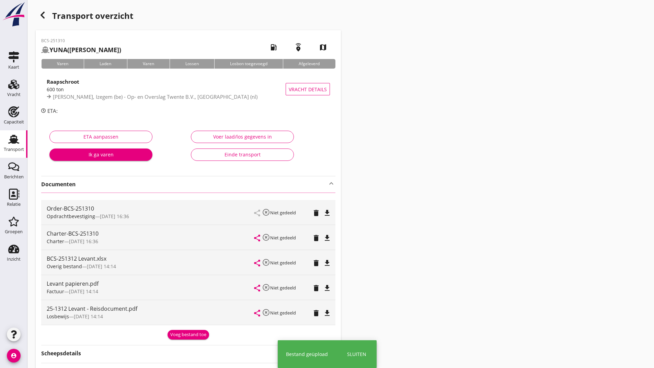
click at [43, 17] on icon "button" at bounding box center [42, 15] width 8 height 8
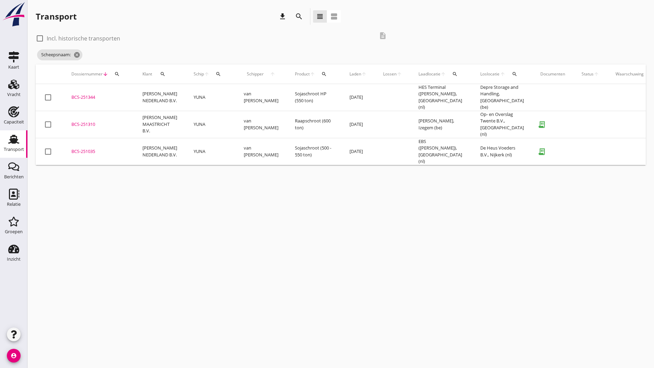
click at [93, 121] on div "BCS-251310" at bounding box center [98, 124] width 55 height 7
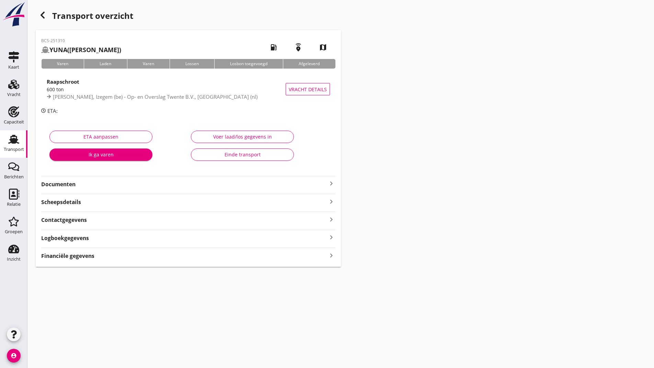
click at [71, 185] on strong "Documenten" at bounding box center [184, 185] width 286 height 8
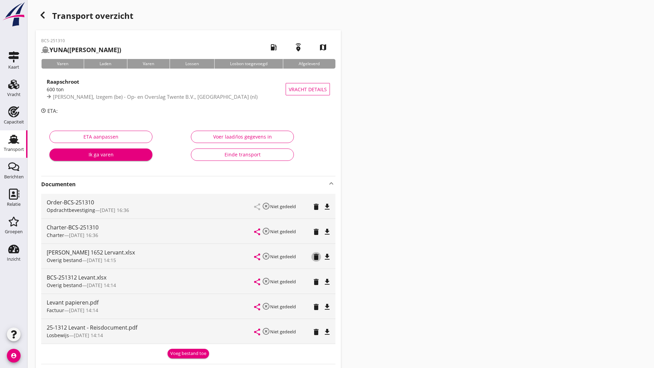
click at [314, 255] on icon "delete" at bounding box center [316, 257] width 8 height 8
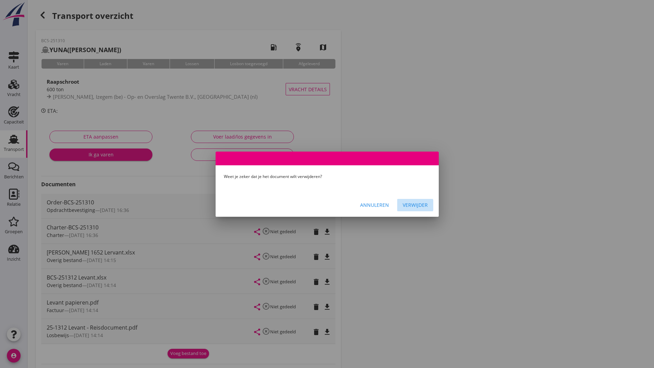
click at [414, 207] on div "Verwijder" at bounding box center [415, 205] width 25 height 7
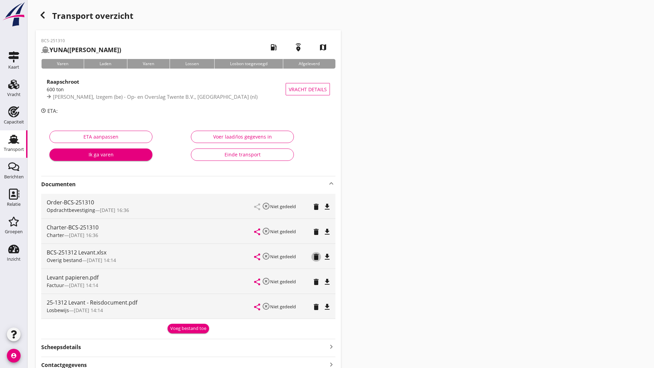
click at [315, 259] on icon "delete" at bounding box center [316, 257] width 8 height 8
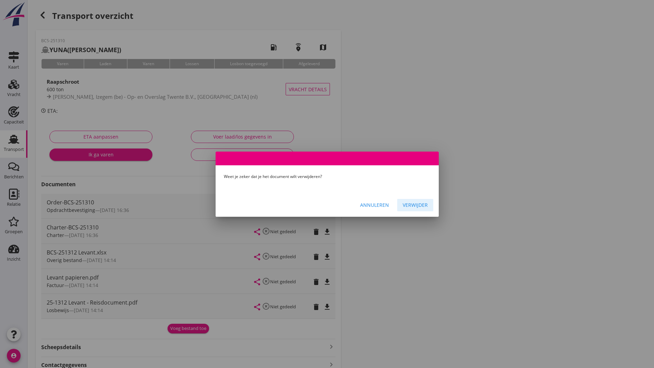
click at [409, 206] on div "Verwijder" at bounding box center [415, 205] width 25 height 7
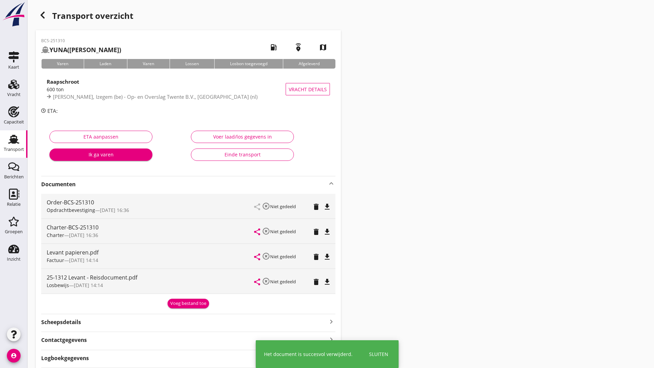
click at [317, 283] on icon "delete" at bounding box center [316, 282] width 8 height 8
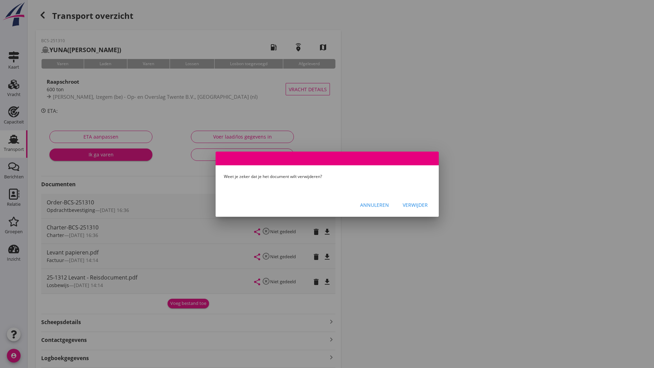
click at [411, 207] on div "Verwijder" at bounding box center [415, 205] width 25 height 7
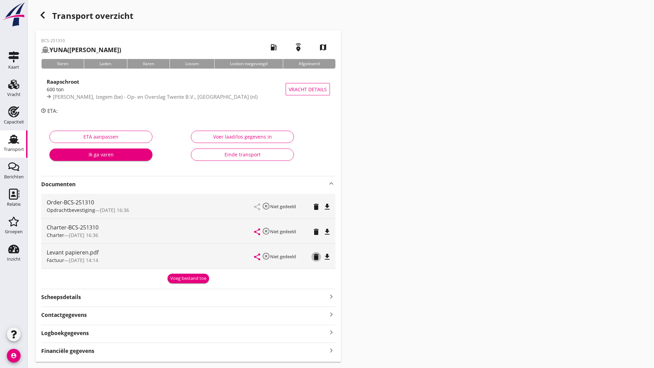
click at [318, 259] on icon "delete" at bounding box center [316, 257] width 8 height 8
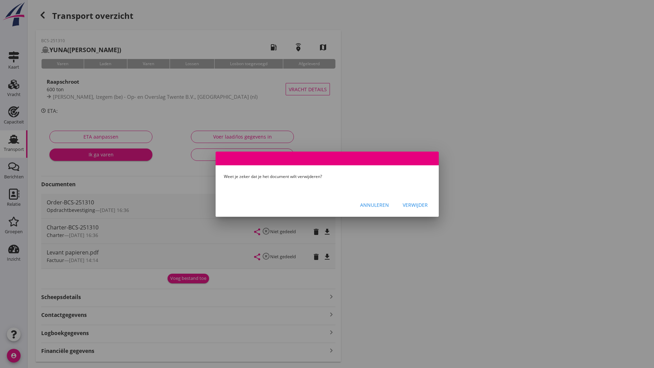
drag, startPoint x: 410, startPoint y: 193, endPoint x: 412, endPoint y: 202, distance: 9.2
click at [411, 202] on div "Weet je zeker dat je het document wilt verwijderen? Annuleren Verwijder" at bounding box center [327, 184] width 223 height 65
drag, startPoint x: 413, startPoint y: 205, endPoint x: 409, endPoint y: 206, distance: 3.7
click at [412, 205] on div "Verwijder" at bounding box center [415, 205] width 25 height 7
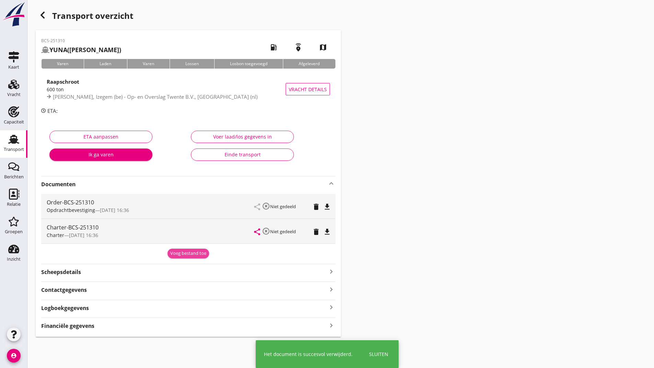
click at [181, 257] on div "Voeg bestand toe" at bounding box center [188, 253] width 36 height 7
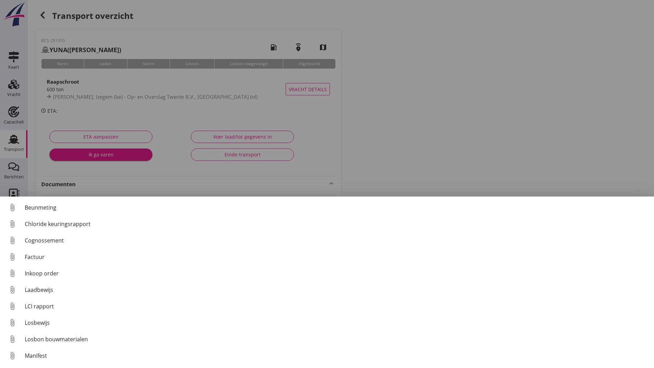
scroll to position [48, 0]
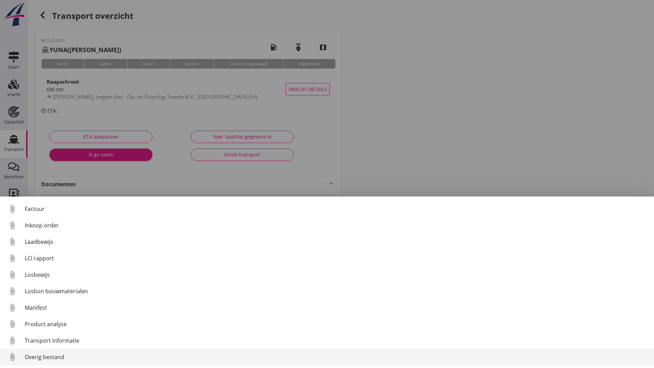
click at [54, 362] on link "attach_file Overig bestand" at bounding box center [327, 357] width 654 height 16
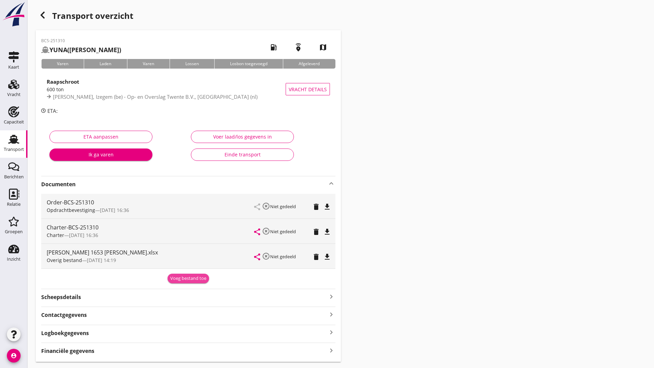
click at [171, 278] on div "Voeg bestand toe" at bounding box center [188, 278] width 36 height 7
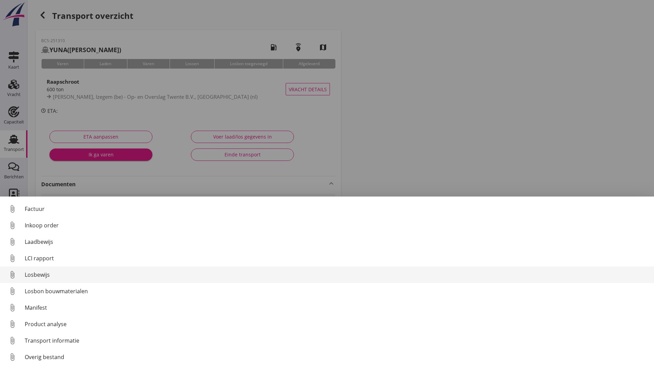
click at [42, 276] on div "Losbewijs" at bounding box center [337, 275] width 624 height 8
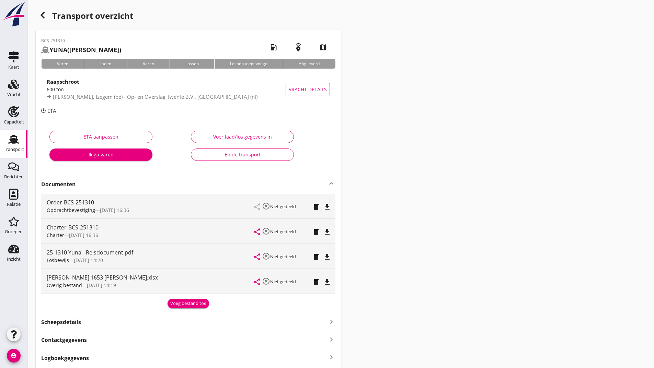
click at [41, 18] on icon "button" at bounding box center [42, 15] width 8 height 8
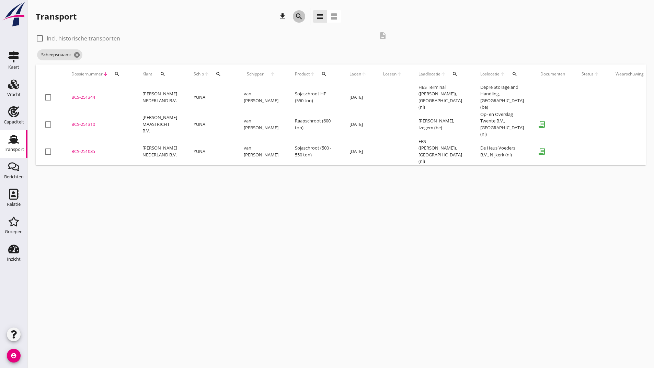
click at [297, 18] on icon "search" at bounding box center [299, 16] width 8 height 8
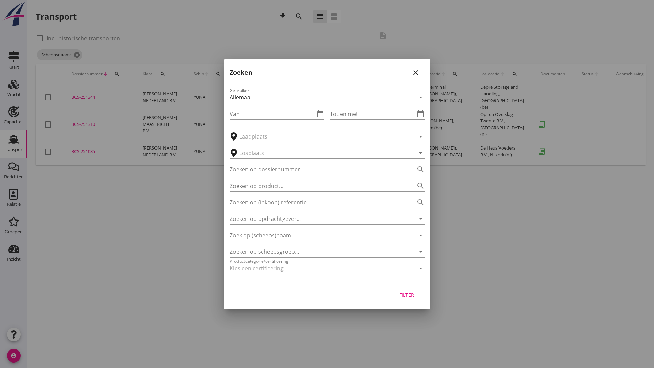
click at [248, 168] on input "Zoeken op dossiernummer..." at bounding box center [318, 169] width 176 height 11
type input "251313"
click at [407, 298] on div "Filter" at bounding box center [406, 295] width 19 height 7
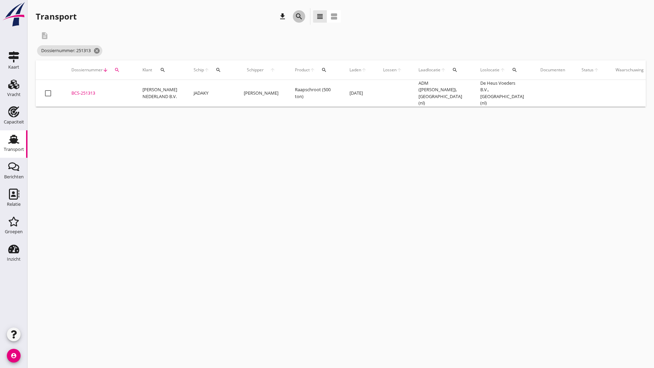
click at [299, 18] on icon "search" at bounding box center [299, 16] width 8 height 8
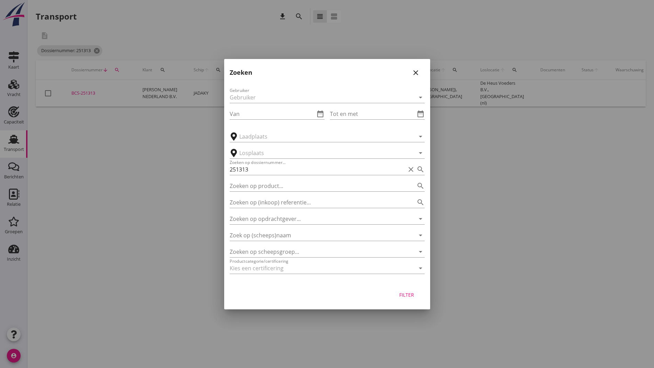
click at [402, 296] on div "Filter" at bounding box center [406, 295] width 19 height 7
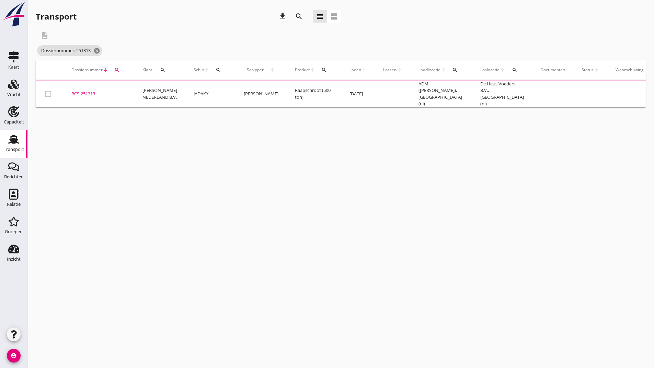
click at [94, 92] on div "BCS-251313" at bounding box center [98, 94] width 55 height 7
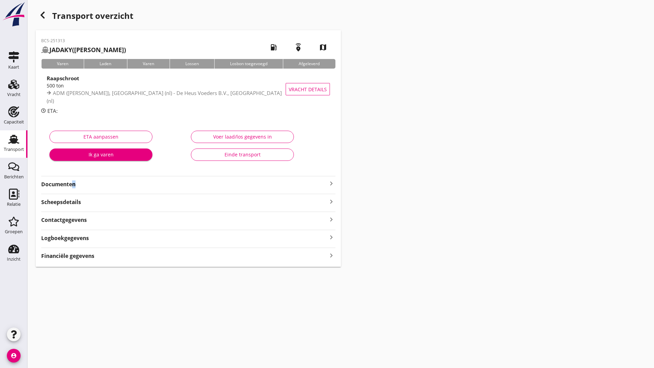
click at [71, 186] on strong "Documenten" at bounding box center [184, 185] width 286 height 8
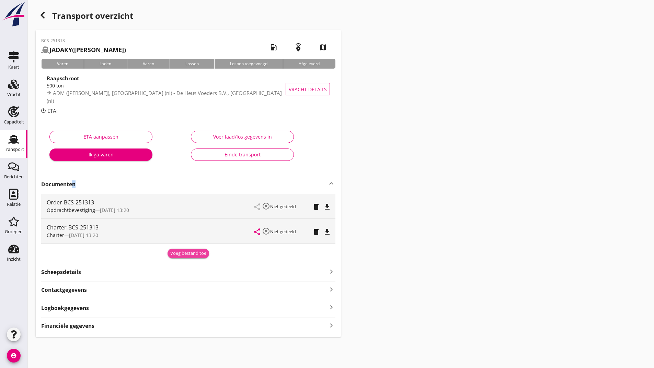
drag, startPoint x: 187, startPoint y: 249, endPoint x: 158, endPoint y: 282, distance: 44.3
click at [187, 250] on button "Voeg bestand toe" at bounding box center [189, 254] width 42 height 10
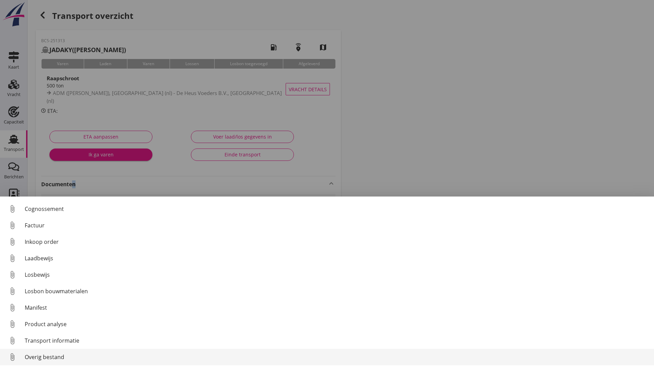
scroll to position [48, 0]
click at [64, 356] on div "Overig bestand" at bounding box center [337, 357] width 624 height 8
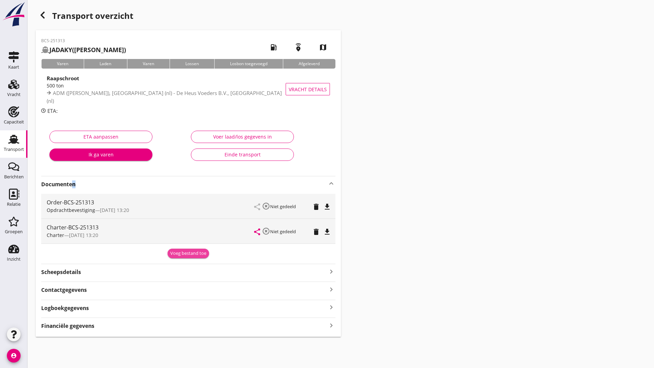
click at [173, 257] on div "Voeg bestand toe" at bounding box center [188, 253] width 36 height 7
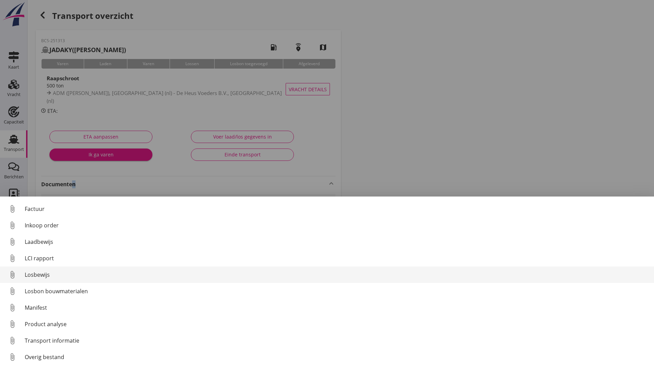
click at [38, 278] on div "Losbewijs" at bounding box center [337, 275] width 624 height 8
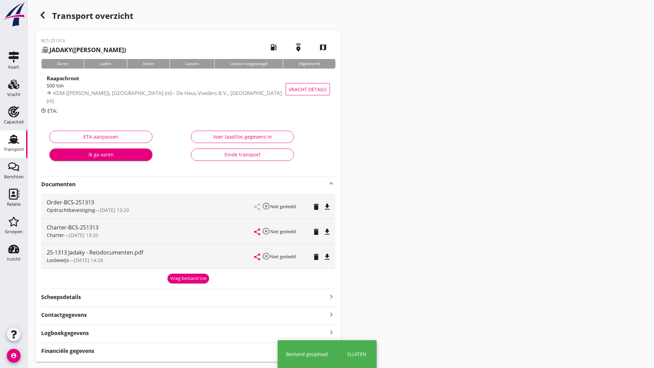
click at [182, 270] on div "Order-BCS-251313 Opdrachtbevestiging — [DATE] 13:20 share highlight_off Niet ge…" at bounding box center [188, 231] width 294 height 81
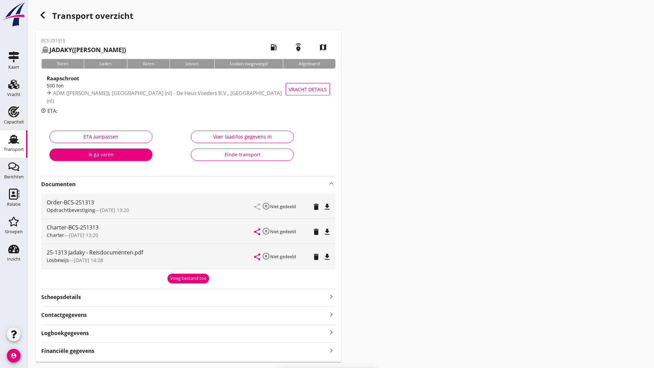
click at [186, 275] on button "Voeg bestand toe" at bounding box center [189, 279] width 42 height 10
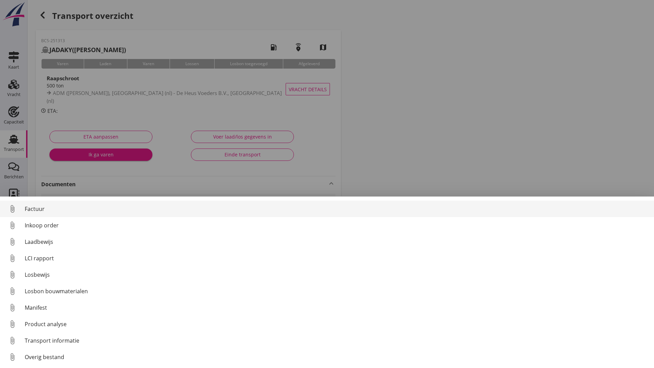
click at [36, 208] on div "Factuur" at bounding box center [337, 209] width 624 height 8
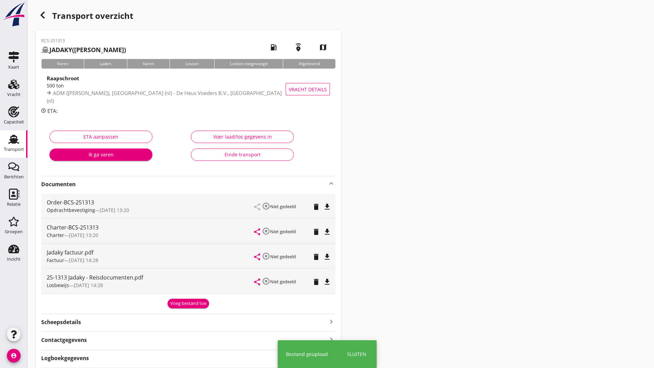
click at [173, 304] on div "Voeg bestand toe" at bounding box center [188, 303] width 36 height 7
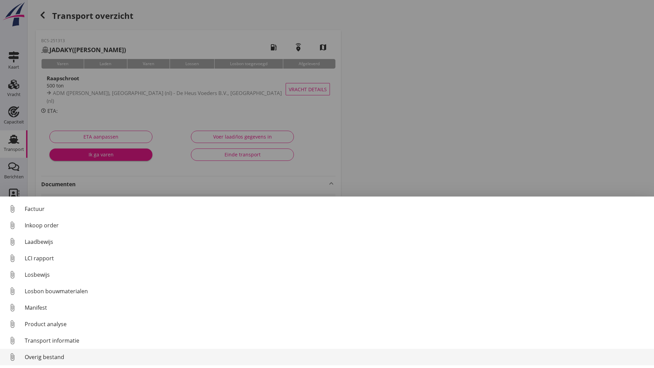
click at [60, 353] on div "Overig bestand" at bounding box center [337, 357] width 624 height 8
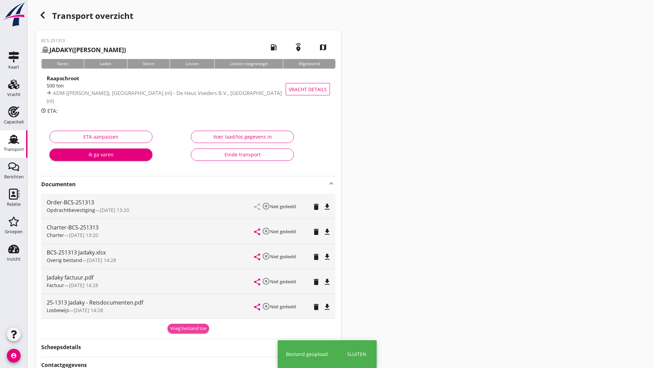
drag, startPoint x: 191, startPoint y: 326, endPoint x: 182, endPoint y: 334, distance: 11.7
click at [191, 327] on div "Voeg bestand toe" at bounding box center [188, 329] width 36 height 7
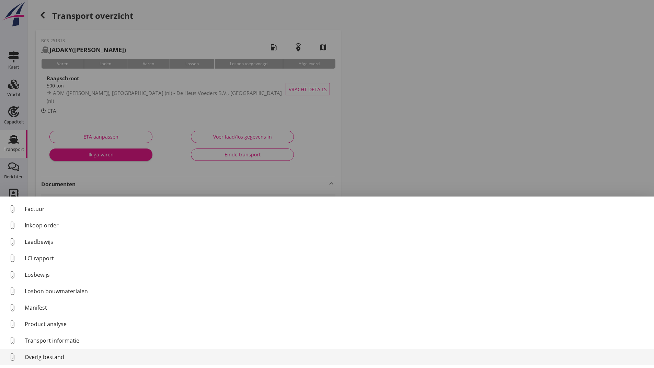
click at [61, 357] on div "Overig bestand" at bounding box center [337, 357] width 624 height 8
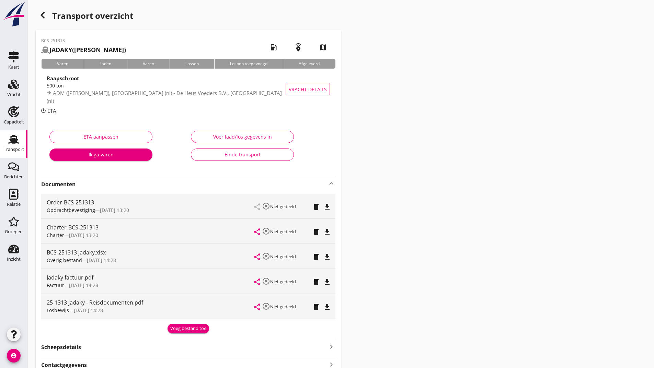
click at [187, 329] on div "Voeg bestand toe" at bounding box center [188, 329] width 36 height 7
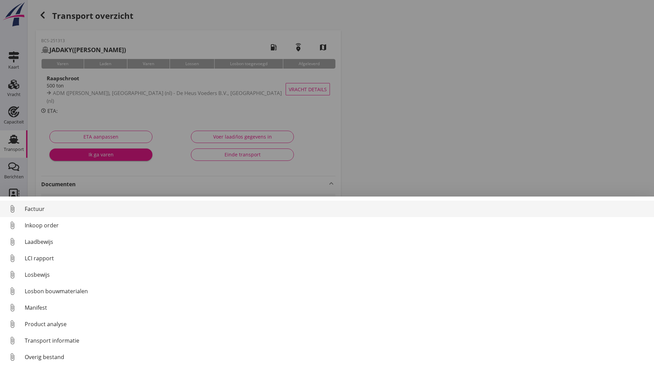
click at [46, 209] on div "Factuur" at bounding box center [337, 209] width 624 height 8
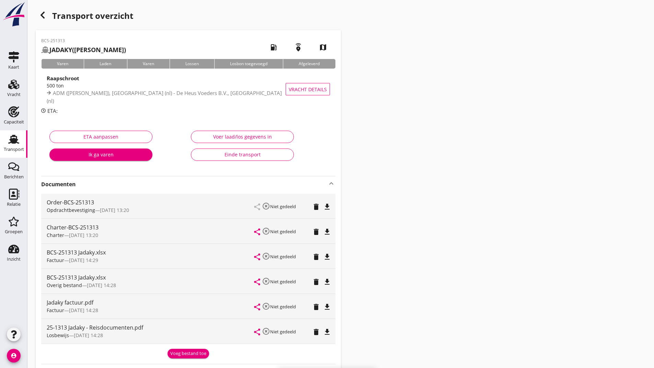
click at [171, 353] on div "Voeg bestand toe" at bounding box center [188, 354] width 36 height 7
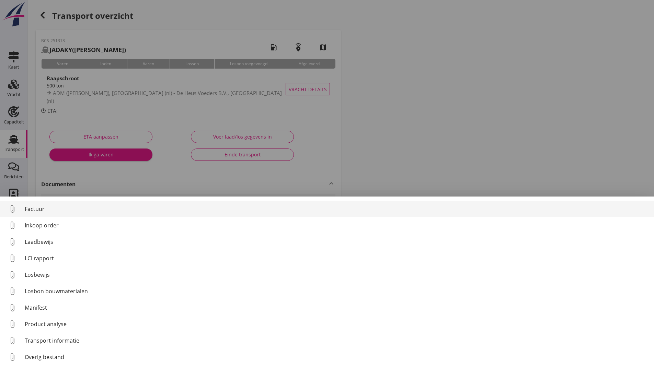
click at [31, 208] on div "Factuur" at bounding box center [337, 209] width 624 height 8
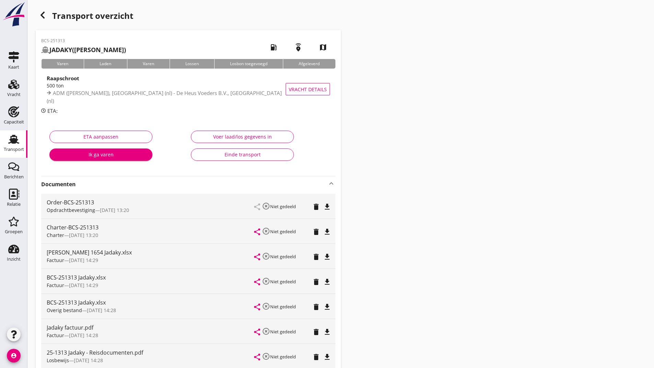
click at [40, 15] on icon "button" at bounding box center [42, 15] width 8 height 8
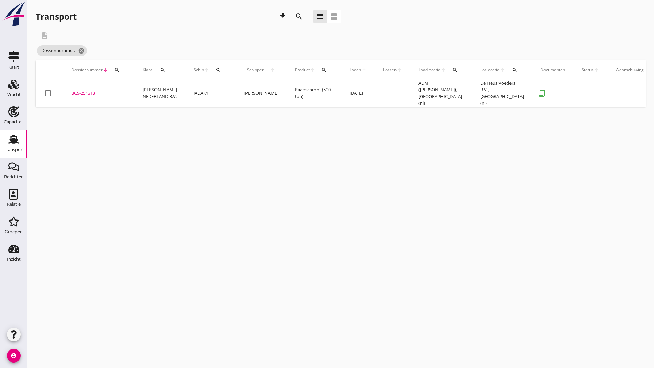
click at [298, 15] on icon "search" at bounding box center [299, 16] width 8 height 8
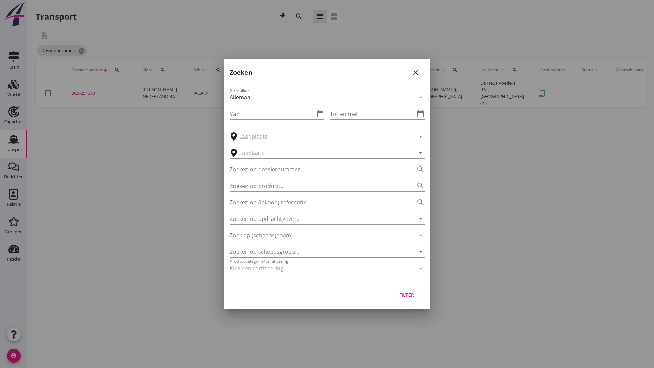
click at [260, 170] on input "Zoeken op dossiernummer..." at bounding box center [318, 169] width 176 height 11
type input "251294"
click at [406, 293] on div "Filter" at bounding box center [406, 295] width 19 height 7
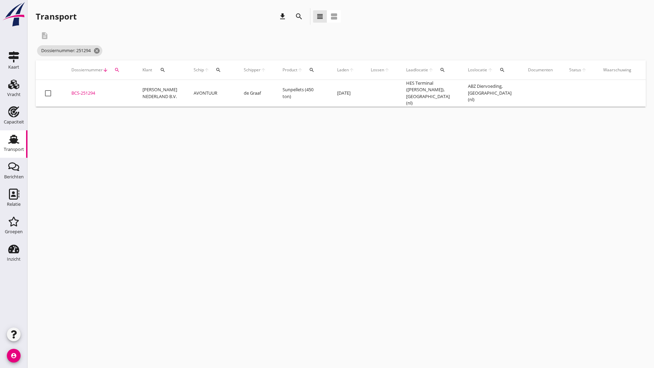
click at [86, 93] on div "BCS-251294" at bounding box center [98, 93] width 55 height 7
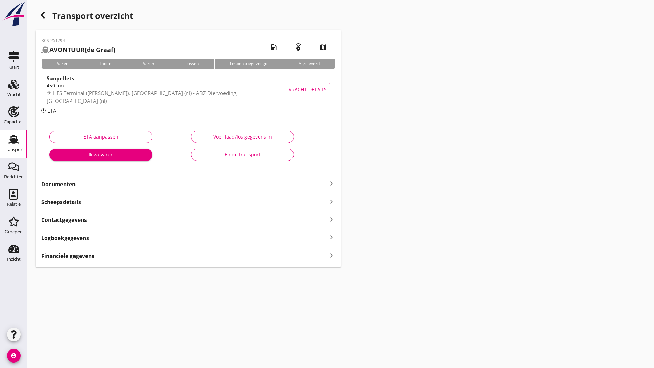
click at [75, 186] on strong "Documenten" at bounding box center [184, 185] width 286 height 8
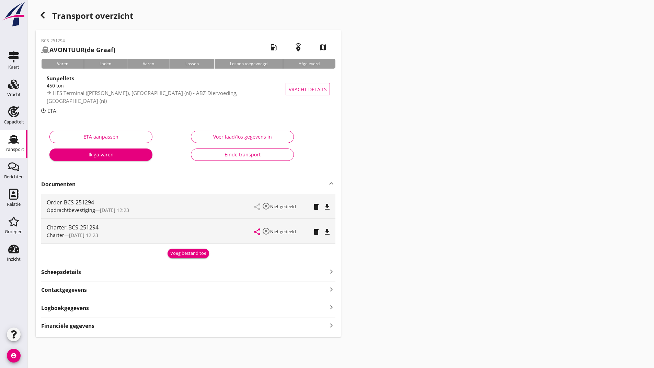
click at [198, 256] on div "Voeg bestand toe" at bounding box center [188, 253] width 36 height 7
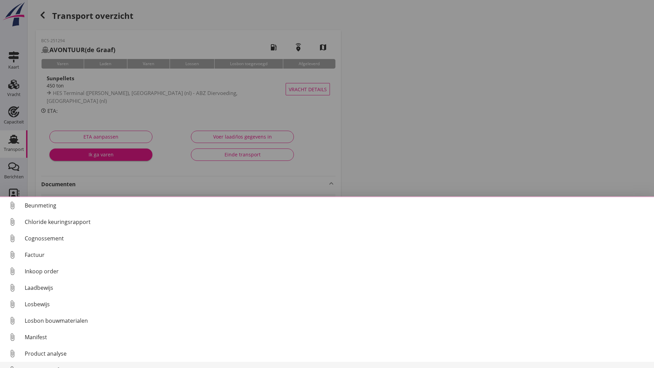
scroll to position [30, 0]
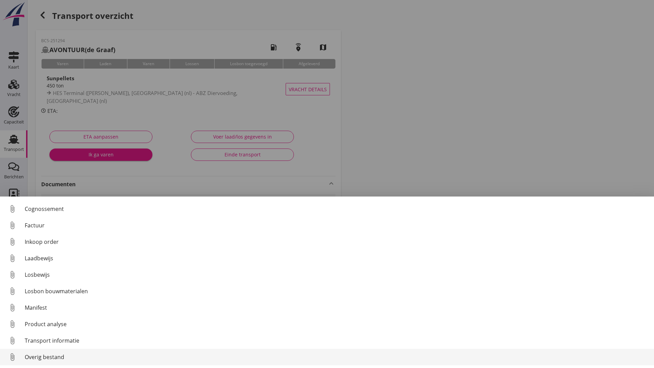
click at [65, 358] on div "Overig bestand" at bounding box center [337, 357] width 624 height 8
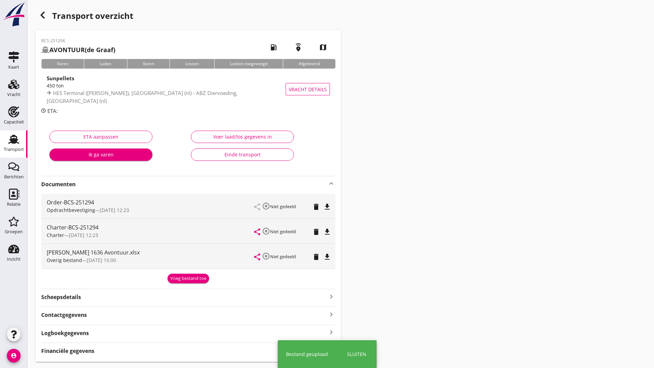
click at [184, 278] on div "Voeg bestand toe" at bounding box center [188, 278] width 36 height 7
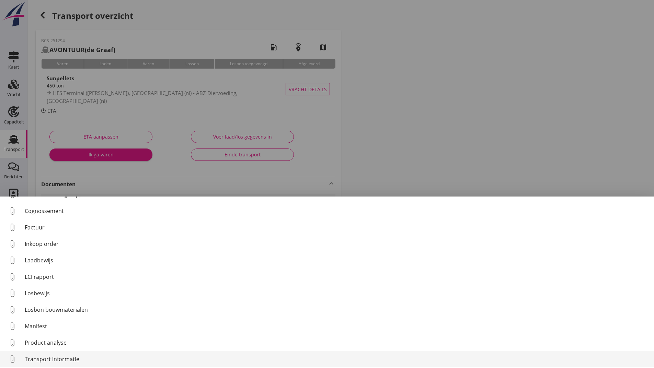
scroll to position [48, 0]
click at [66, 356] on div "Overig bestand" at bounding box center [337, 357] width 624 height 8
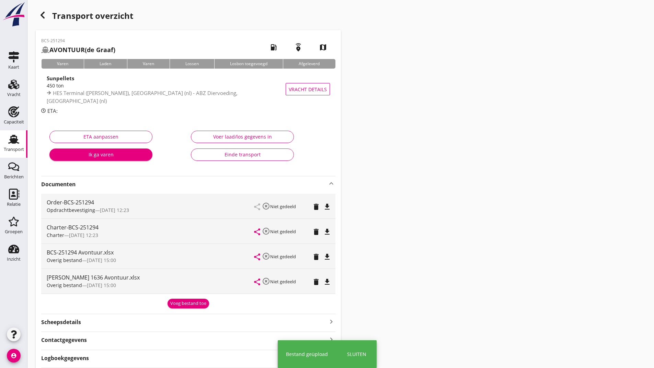
click at [179, 303] on div "Voeg bestand toe" at bounding box center [188, 303] width 36 height 7
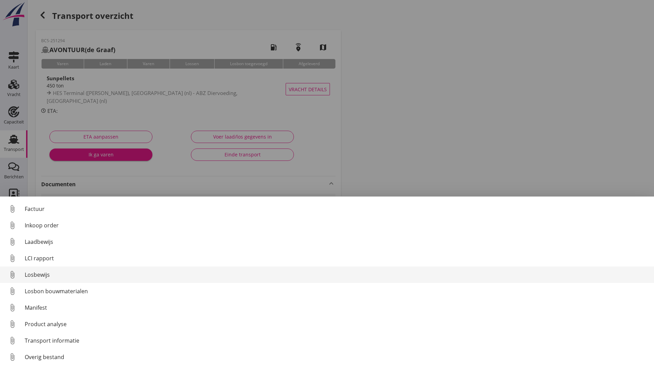
click at [47, 272] on div "Losbewijs" at bounding box center [337, 275] width 624 height 8
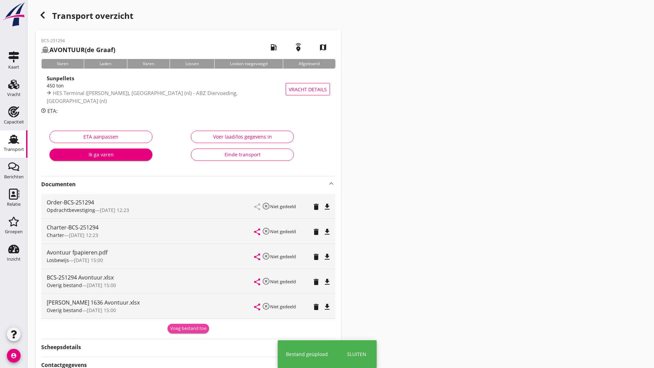
click at [176, 330] on div "Voeg bestand toe" at bounding box center [188, 329] width 36 height 7
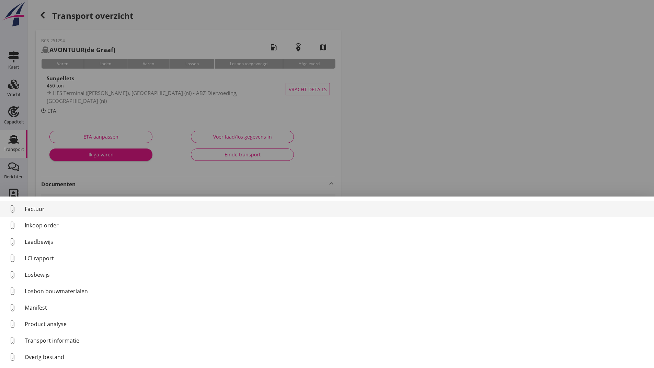
click at [35, 209] on div "Factuur" at bounding box center [337, 209] width 624 height 8
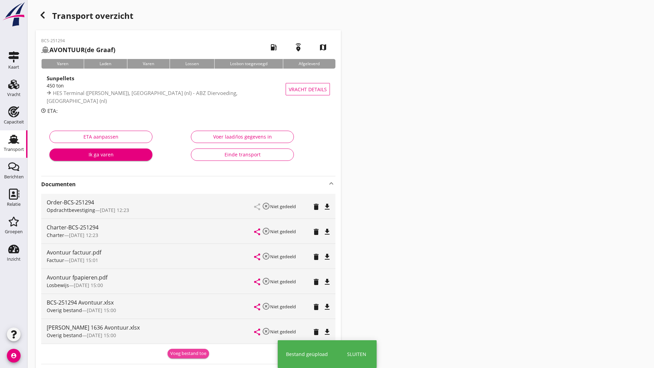
click at [182, 352] on div "Voeg bestand toe" at bounding box center [188, 354] width 36 height 7
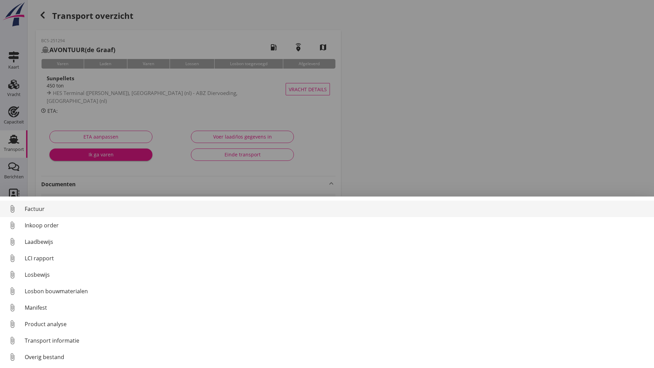
click at [46, 208] on div "Factuur" at bounding box center [337, 209] width 624 height 8
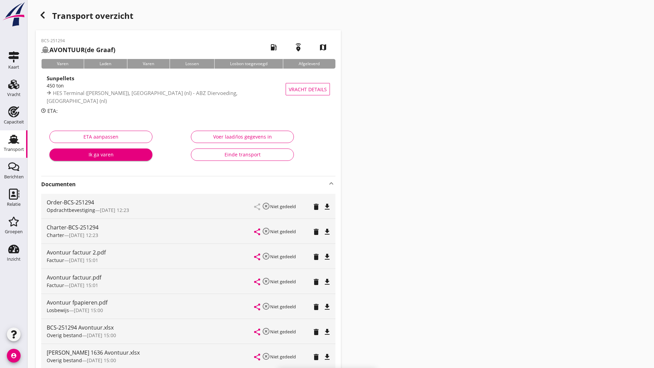
click at [96, 307] on div "Avontuur fpapieren.pdf" at bounding box center [151, 303] width 208 height 8
click at [313, 308] on icon "delete" at bounding box center [316, 307] width 8 height 8
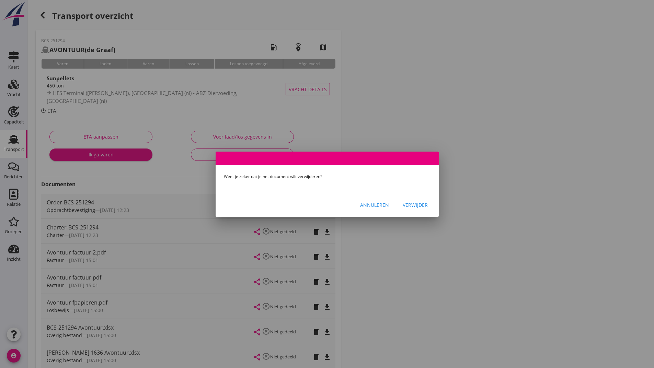
drag, startPoint x: 419, startPoint y: 208, endPoint x: 367, endPoint y: 241, distance: 61.7
click at [419, 208] on div "Verwijder" at bounding box center [415, 205] width 25 height 7
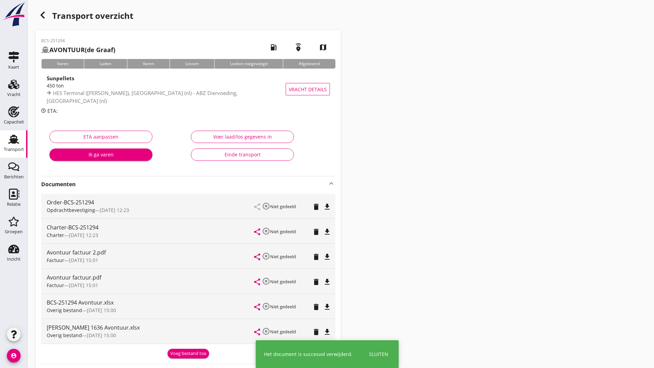
scroll to position [94, 0]
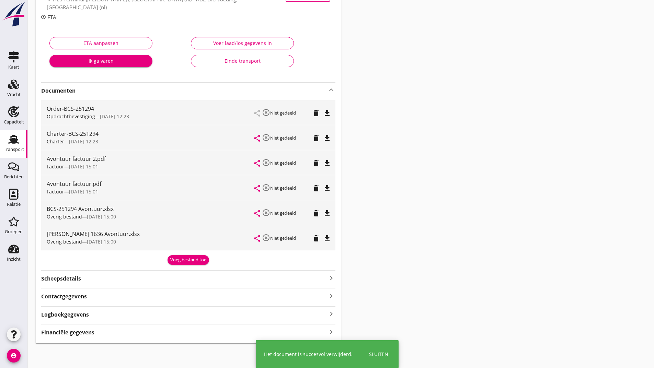
click at [181, 261] on div "Voeg bestand toe" at bounding box center [188, 260] width 36 height 7
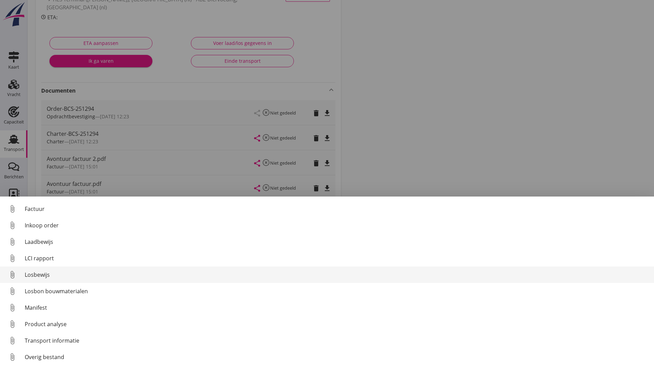
click at [43, 278] on div "Losbewijs" at bounding box center [337, 275] width 624 height 8
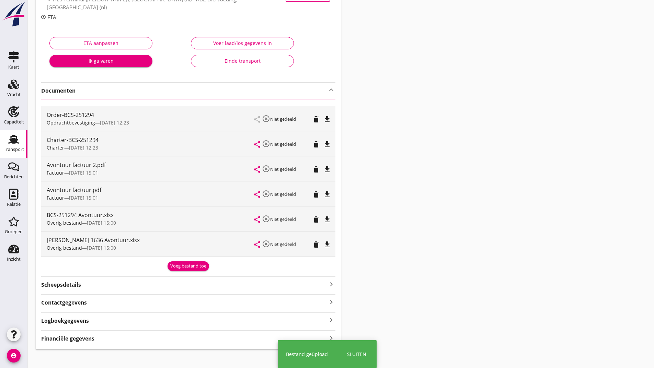
scroll to position [0, 0]
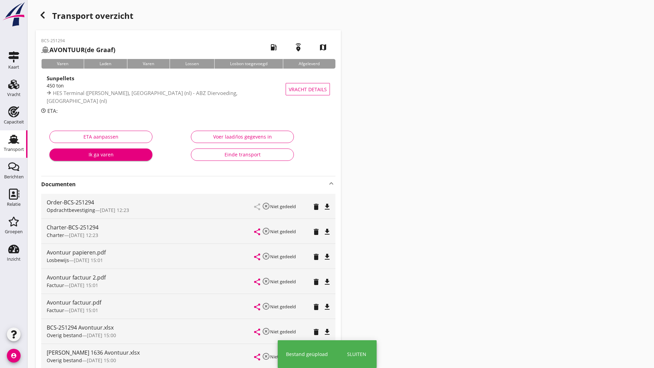
click at [41, 17] on icon "button" at bounding box center [42, 15] width 8 height 8
